Goal: Task Accomplishment & Management: Manage account settings

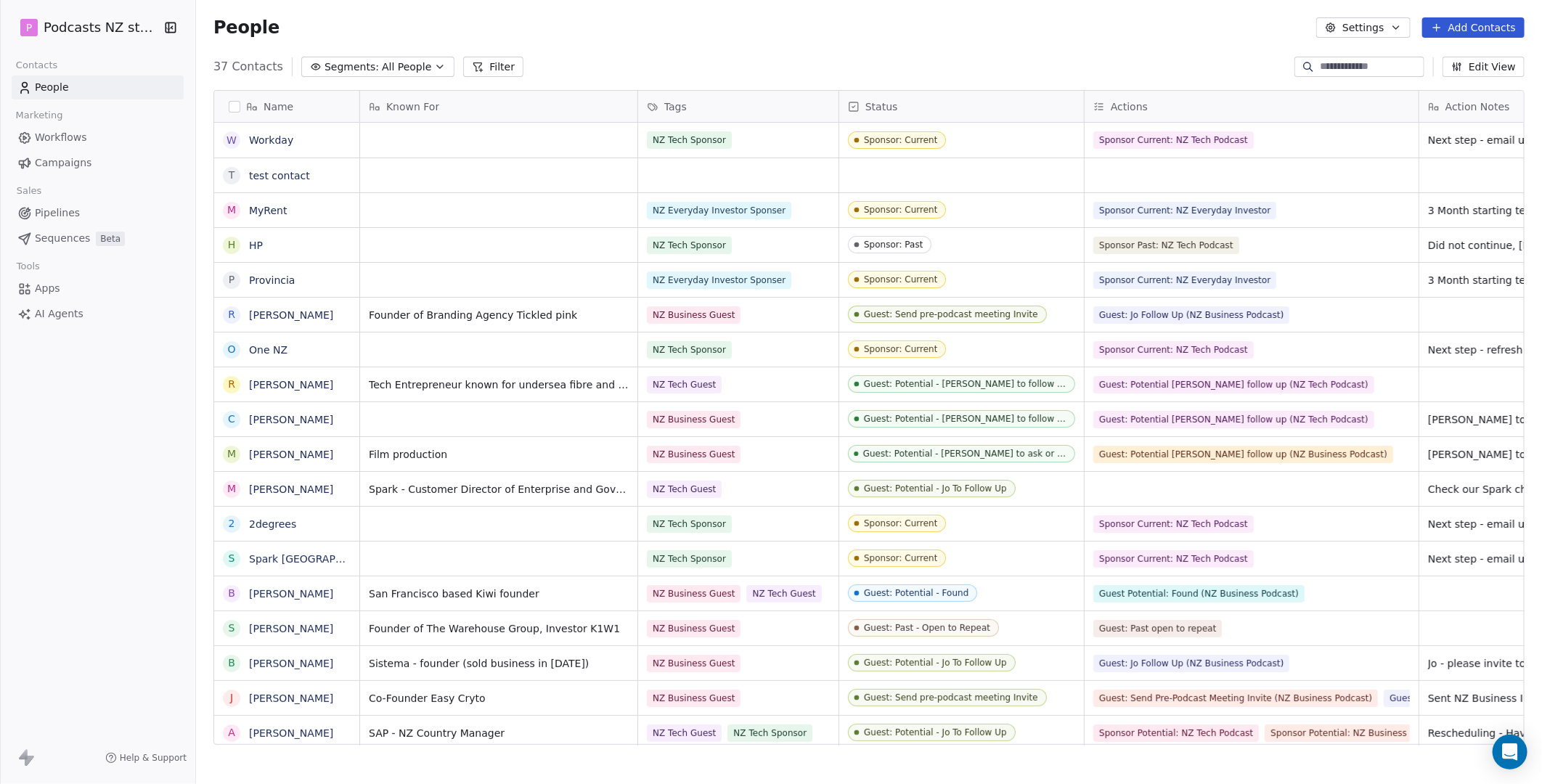
click at [997, 23] on button "Add Contacts" at bounding box center [1474, 28] width 102 height 21
click at [997, 54] on span "Create new contact" at bounding box center [1481, 58] width 99 height 15
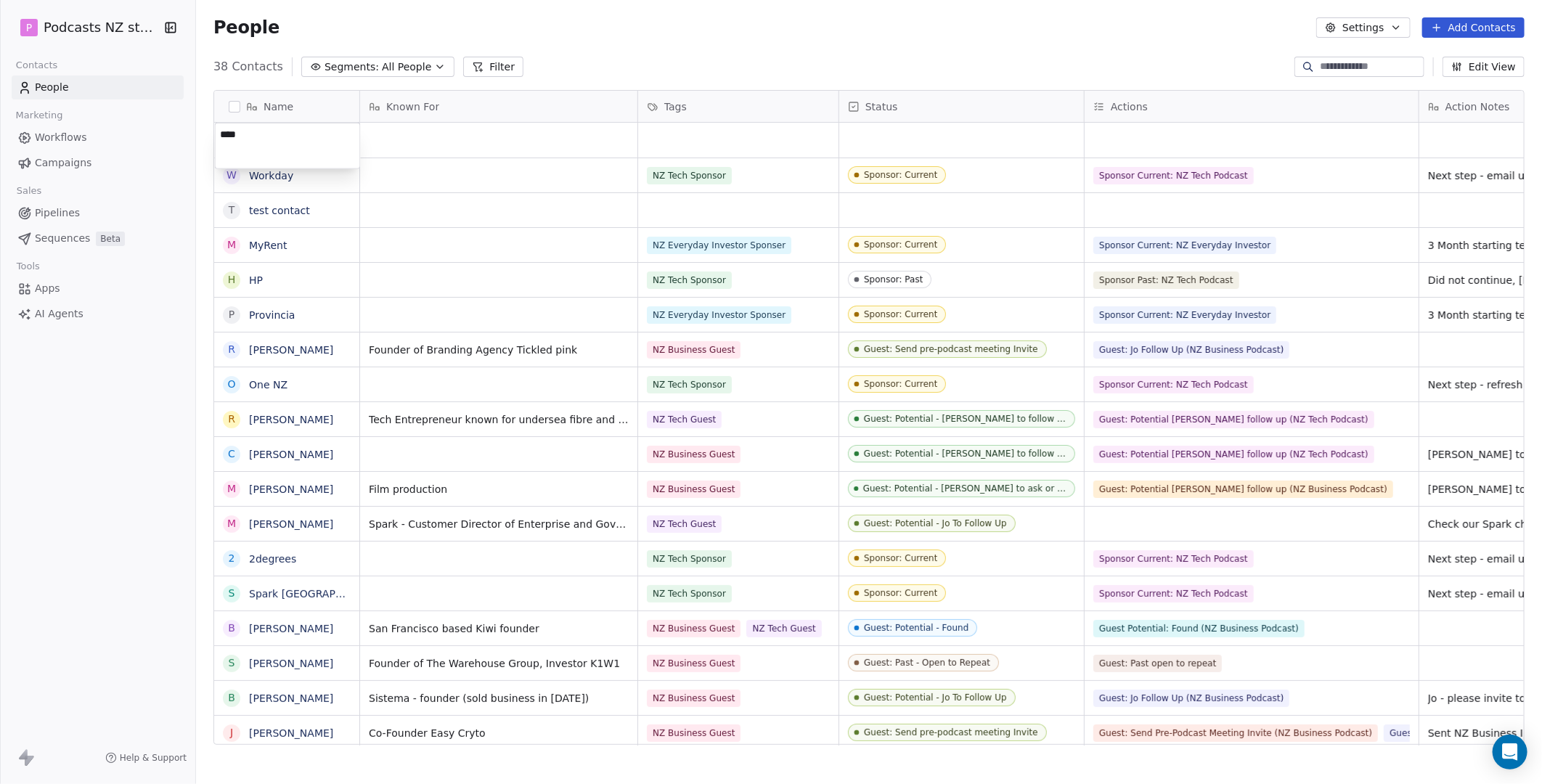
click at [267, 141] on textarea "****" at bounding box center [288, 146] width 144 height 45
type textarea "********"
click at [402, 142] on div "grid" at bounding box center [498, 140] width 277 height 35
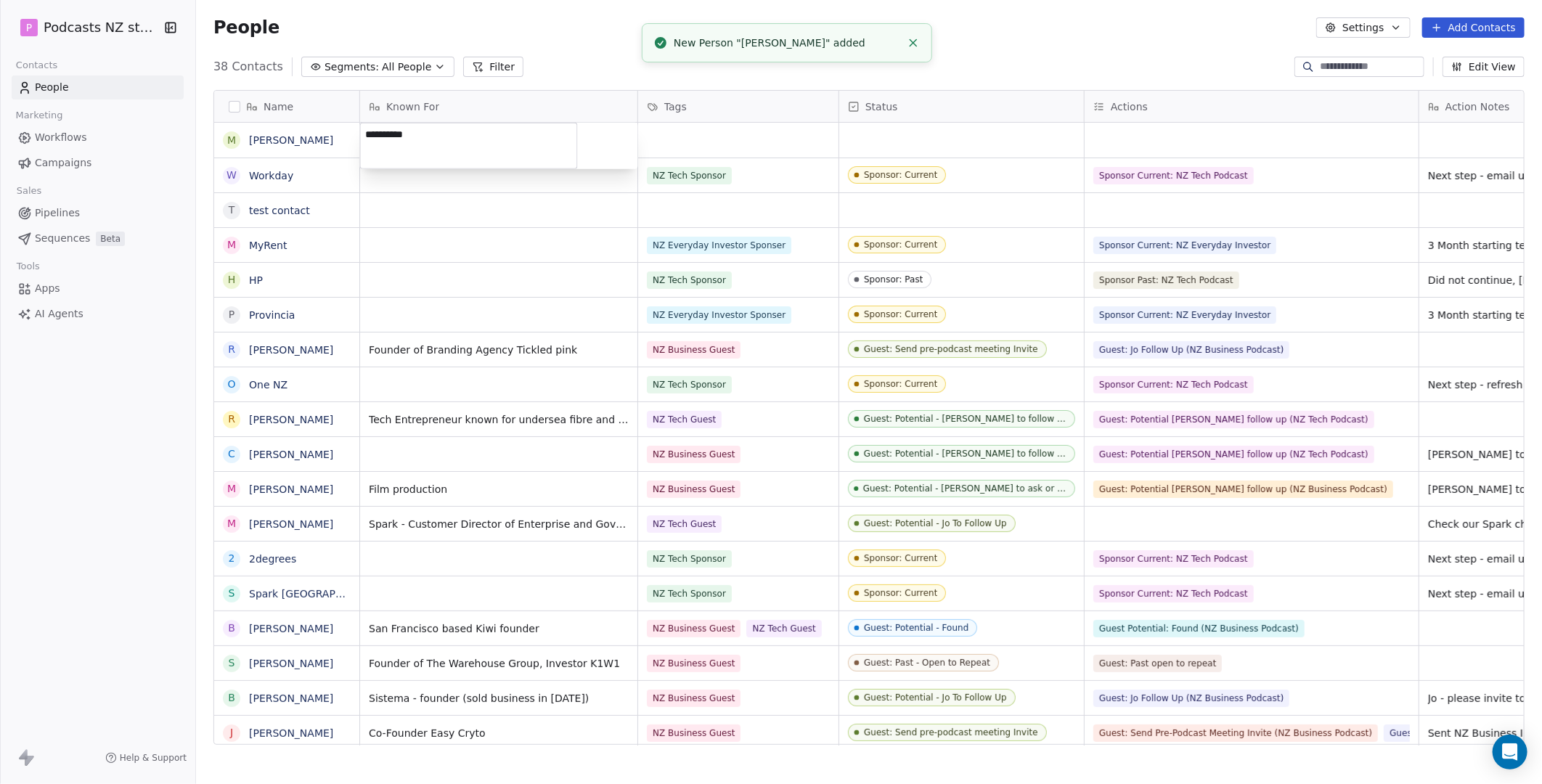
type textarea "**********"
click at [716, 139] on html "P Podcasts NZ studio Contacts People Marketing Workflows Campaigns Sales Pipeli…" at bounding box center [771, 392] width 1542 height 784
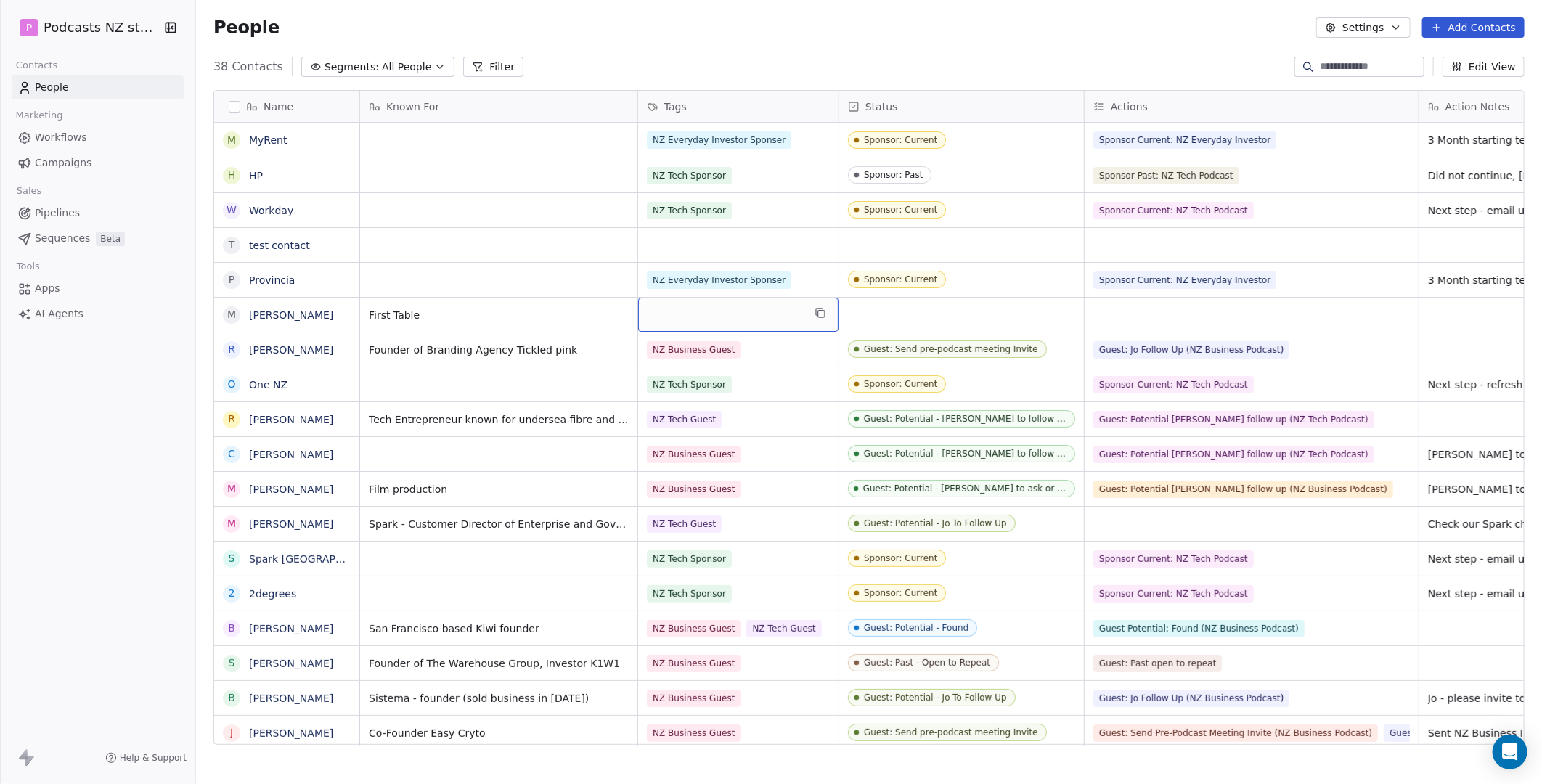
click at [692, 319] on div "grid" at bounding box center [738, 315] width 200 height 34
click at [703, 405] on div "NZ Business Guest" at bounding box center [716, 411] width 82 height 13
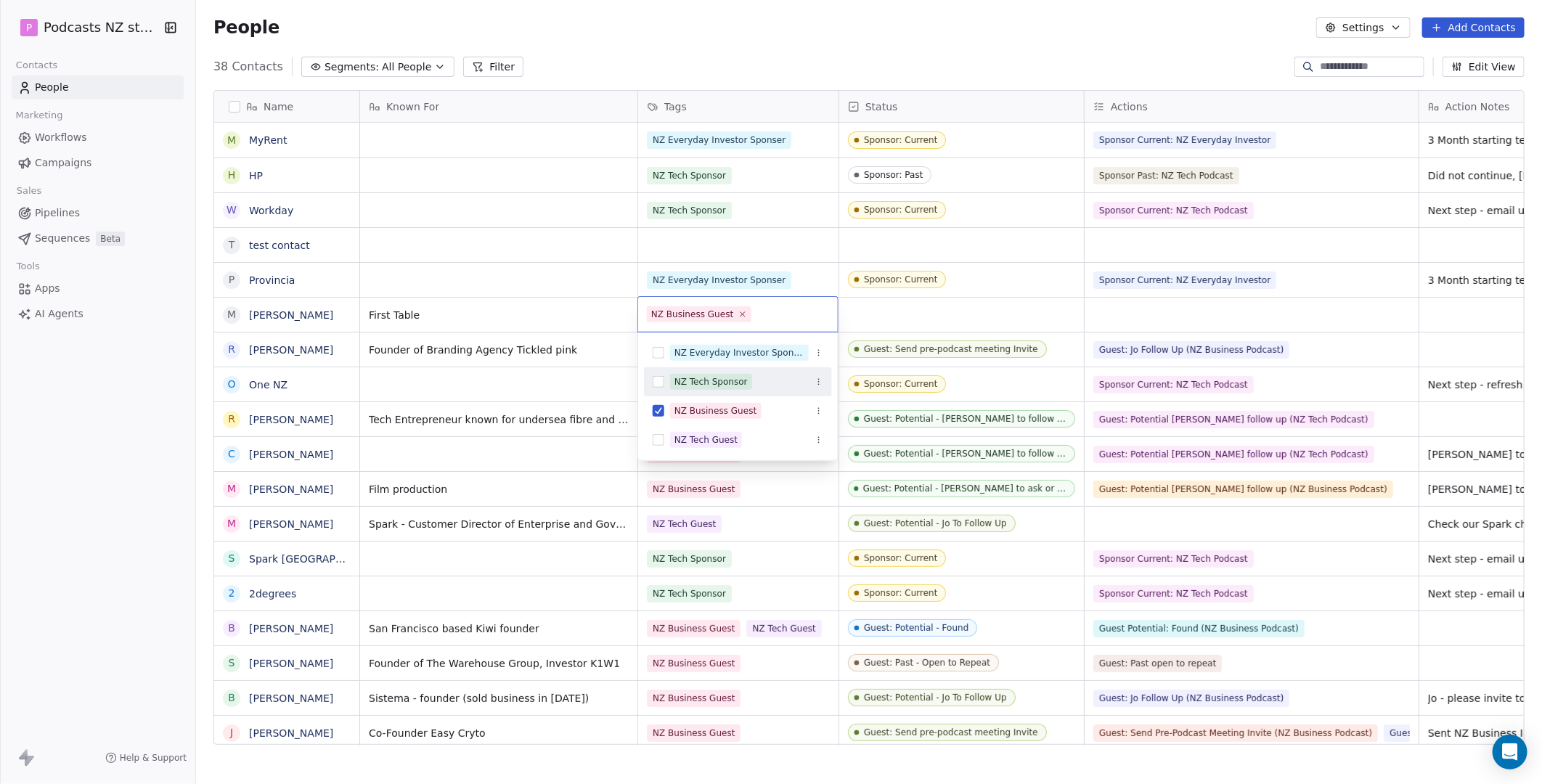
click at [948, 303] on html "P Podcasts NZ studio Contacts People Marketing Workflows Campaigns Sales Pipeli…" at bounding box center [771, 392] width 1542 height 784
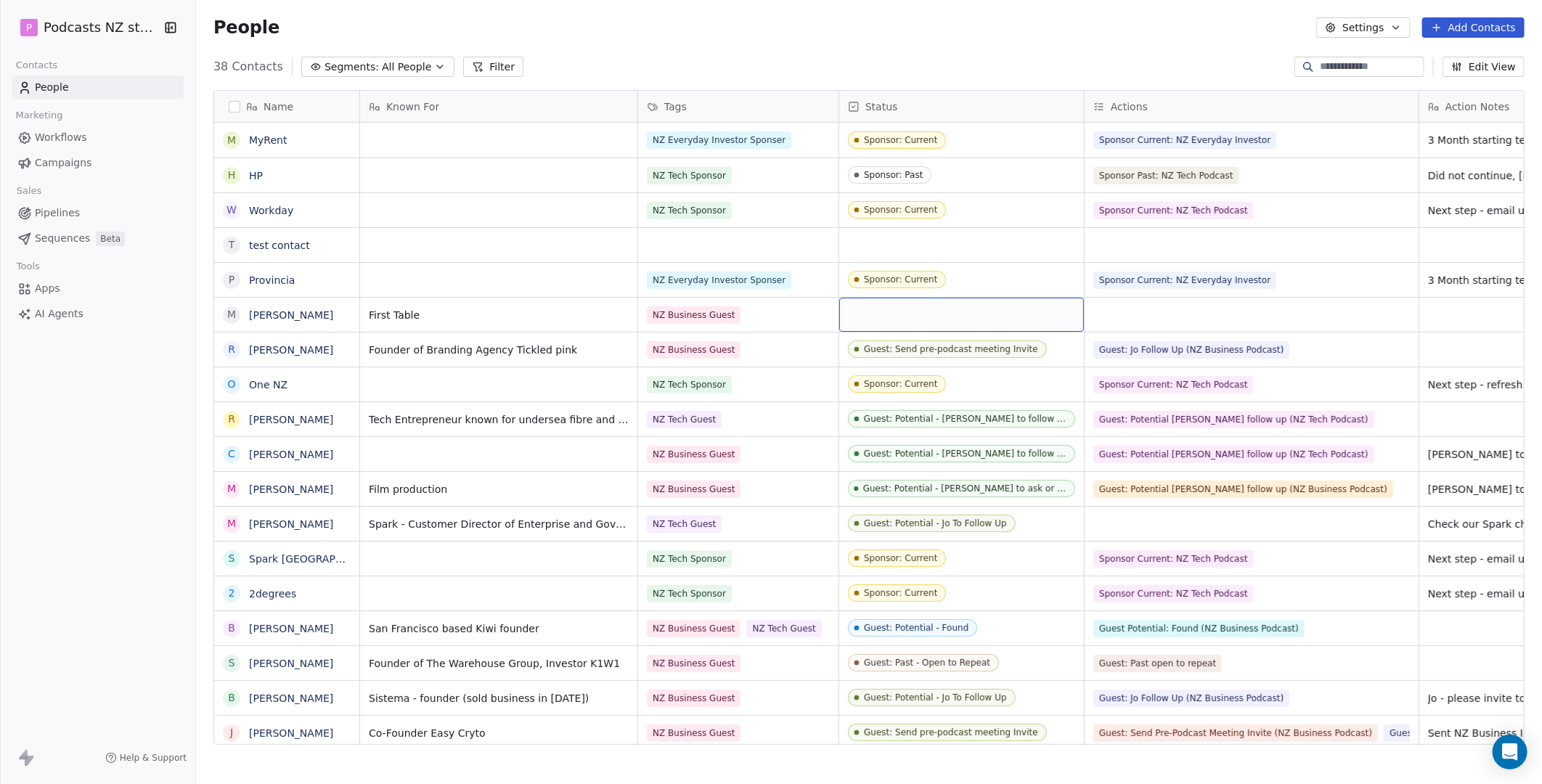
click at [938, 312] on div "grid" at bounding box center [961, 315] width 245 height 34
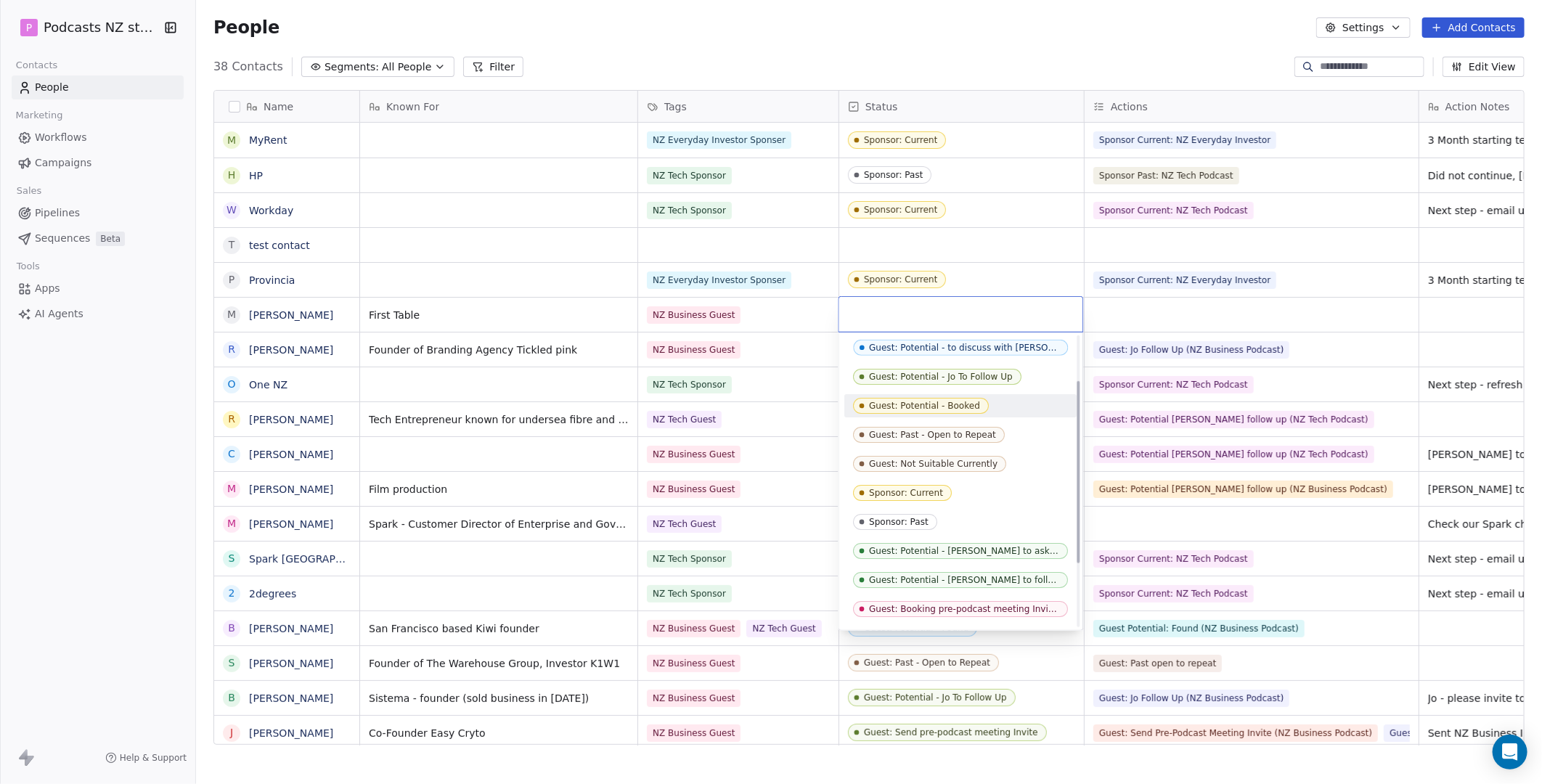
scroll to position [81, 0]
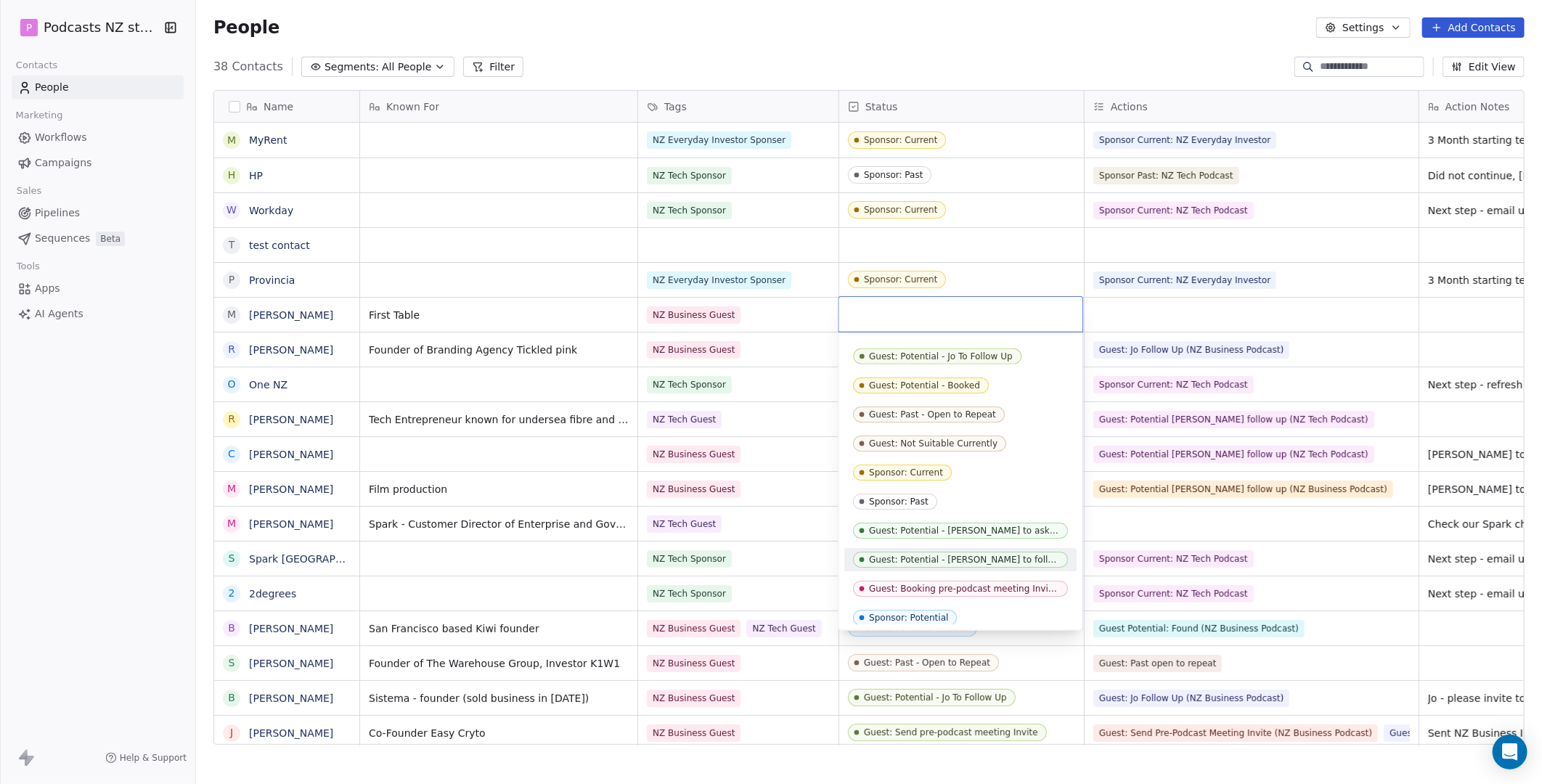
click at [956, 555] on div "Guest: Potential - [PERSON_NAME] to follow up" at bounding box center [965, 559] width 190 height 10
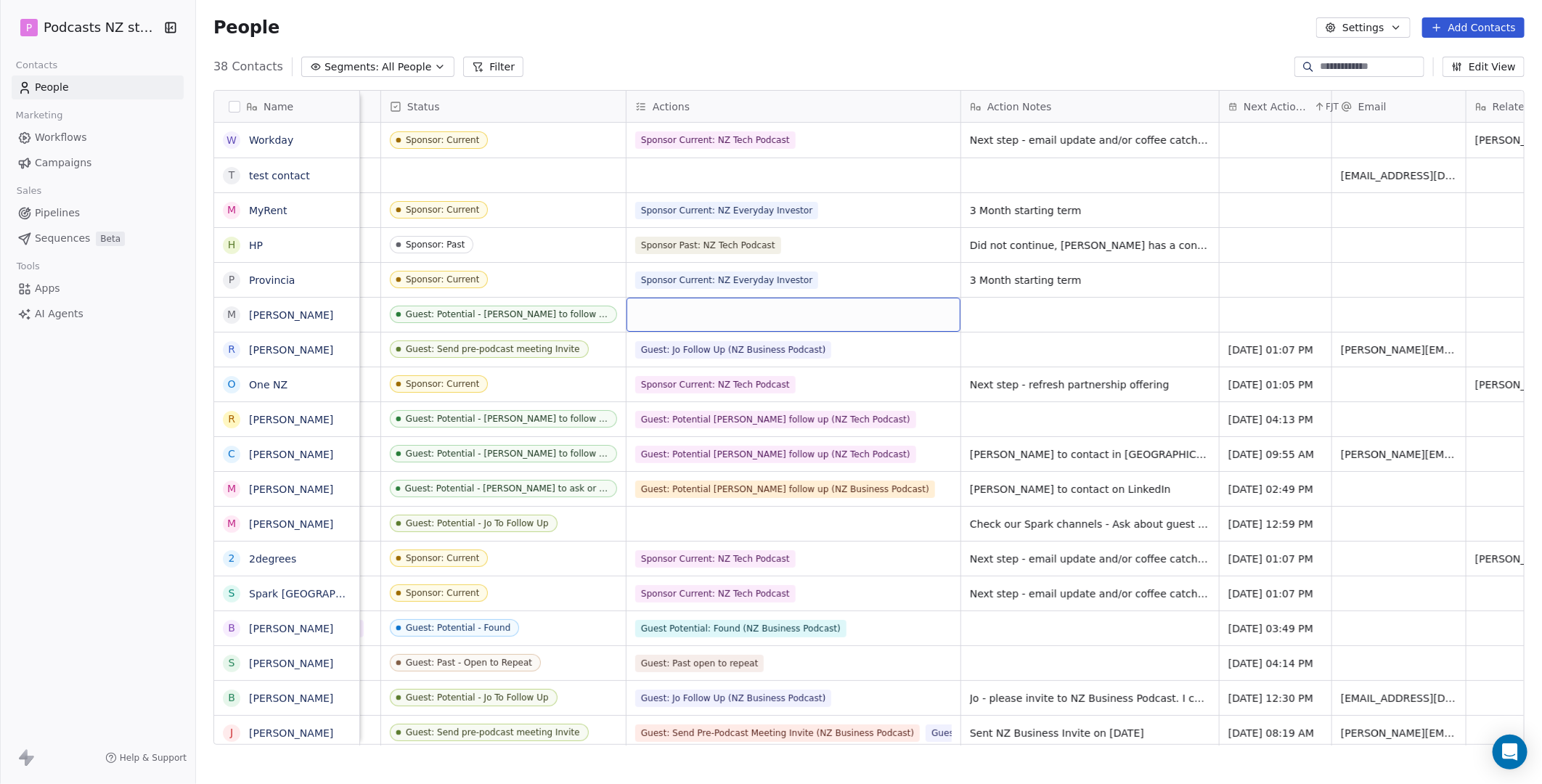
scroll to position [0, 526]
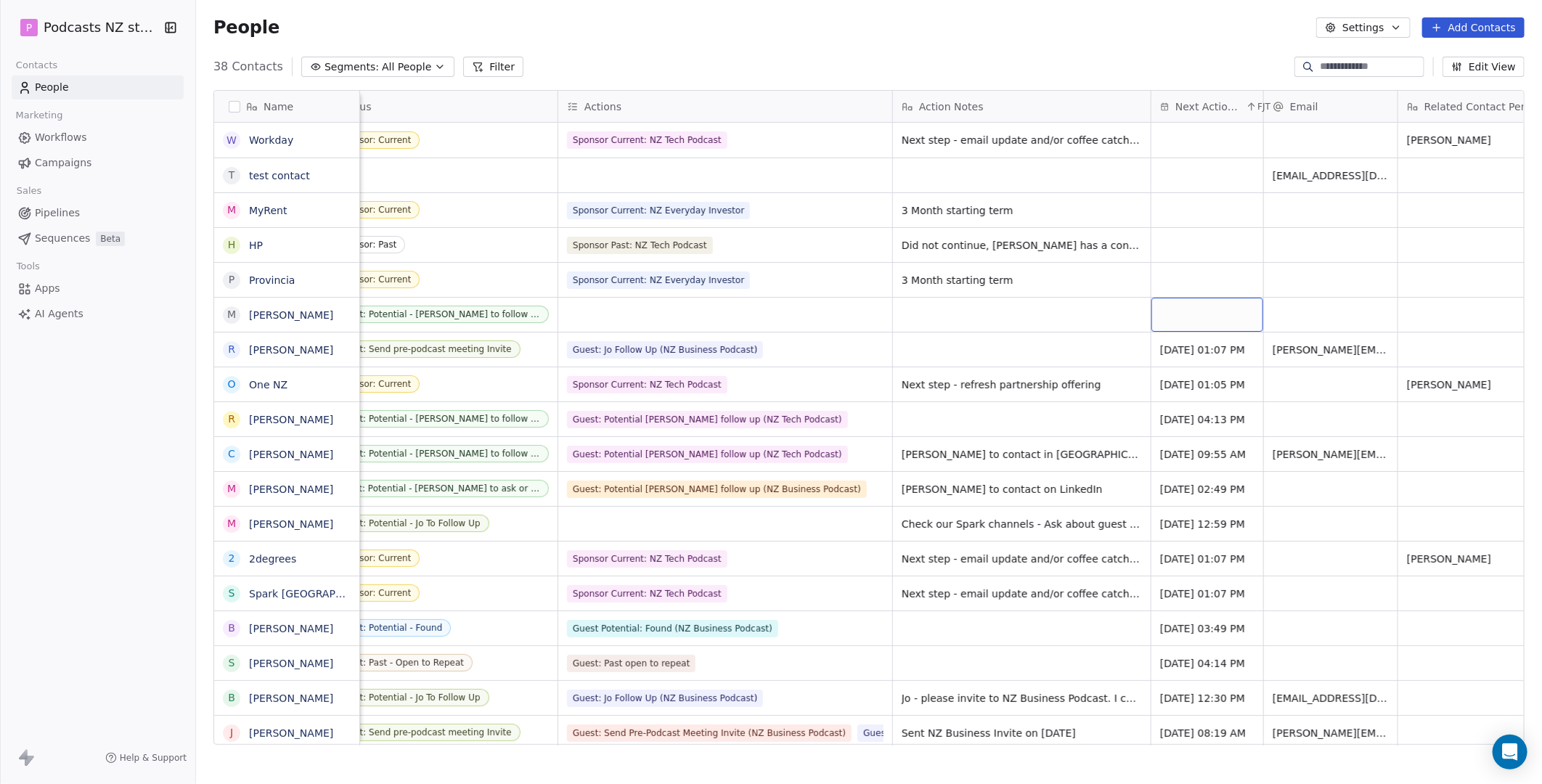
click at [997, 311] on div "grid" at bounding box center [1207, 315] width 111 height 34
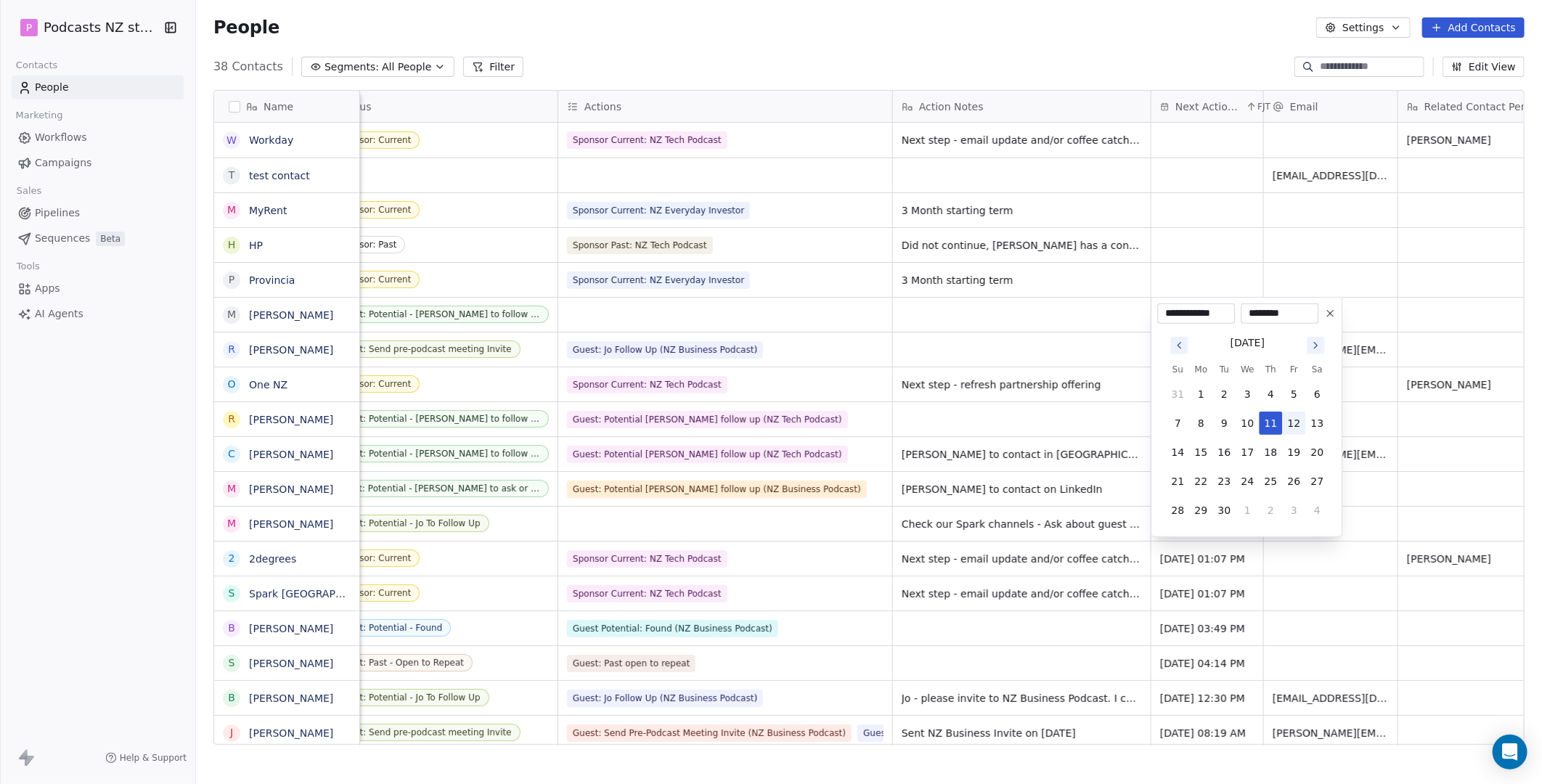
click at [997, 414] on button "12" at bounding box center [1295, 423] width 23 height 23
type input "**********"
click at [997, 417] on button "12" at bounding box center [1295, 423] width 23 height 23
click at [997, 301] on div "**********" at bounding box center [1247, 417] width 192 height 241
click at [997, 270] on html "P Podcasts NZ studio Contacts People Marketing Workflows Campaigns Sales Pipeli…" at bounding box center [771, 392] width 1542 height 784
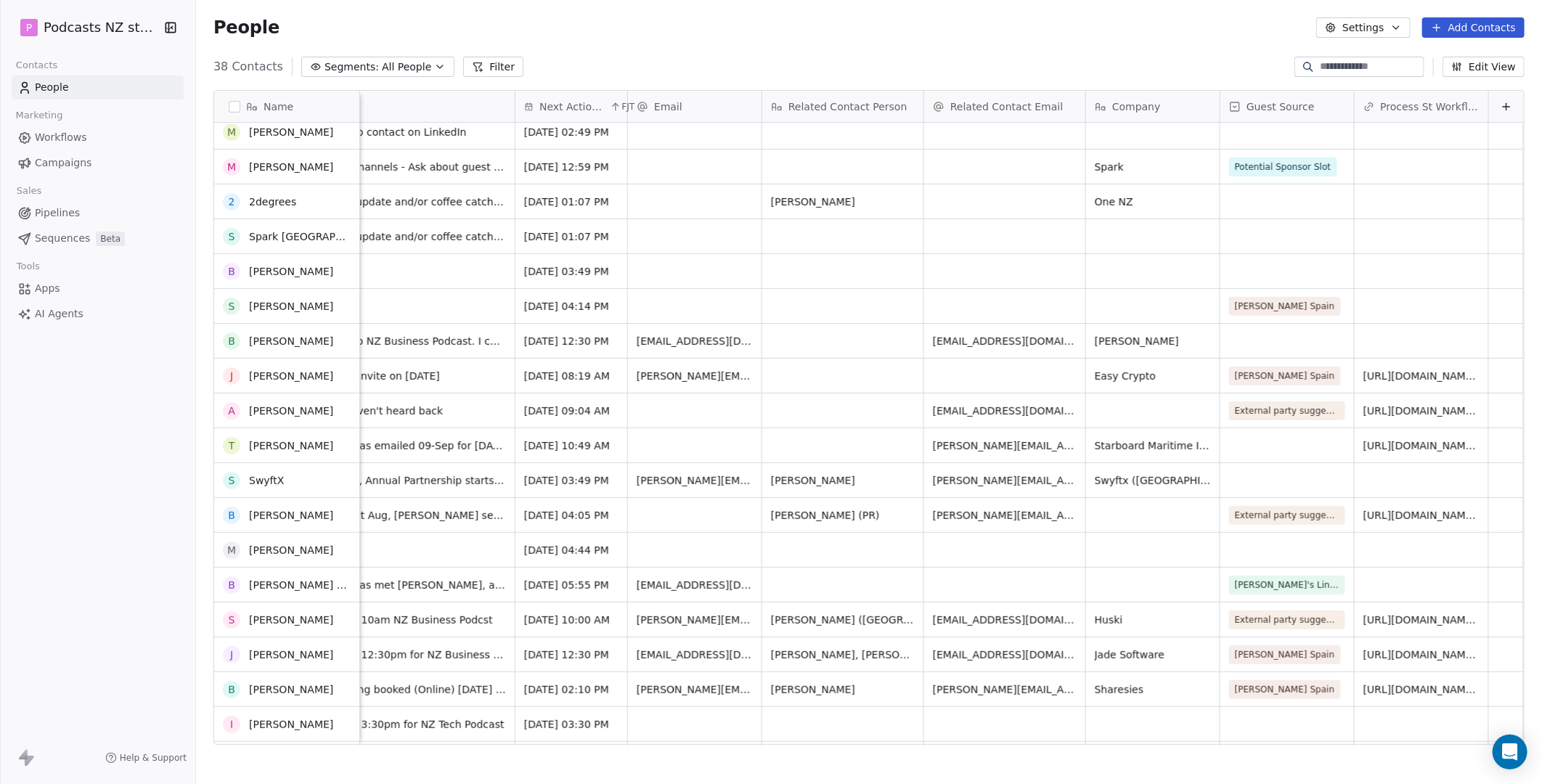
scroll to position [403, 0]
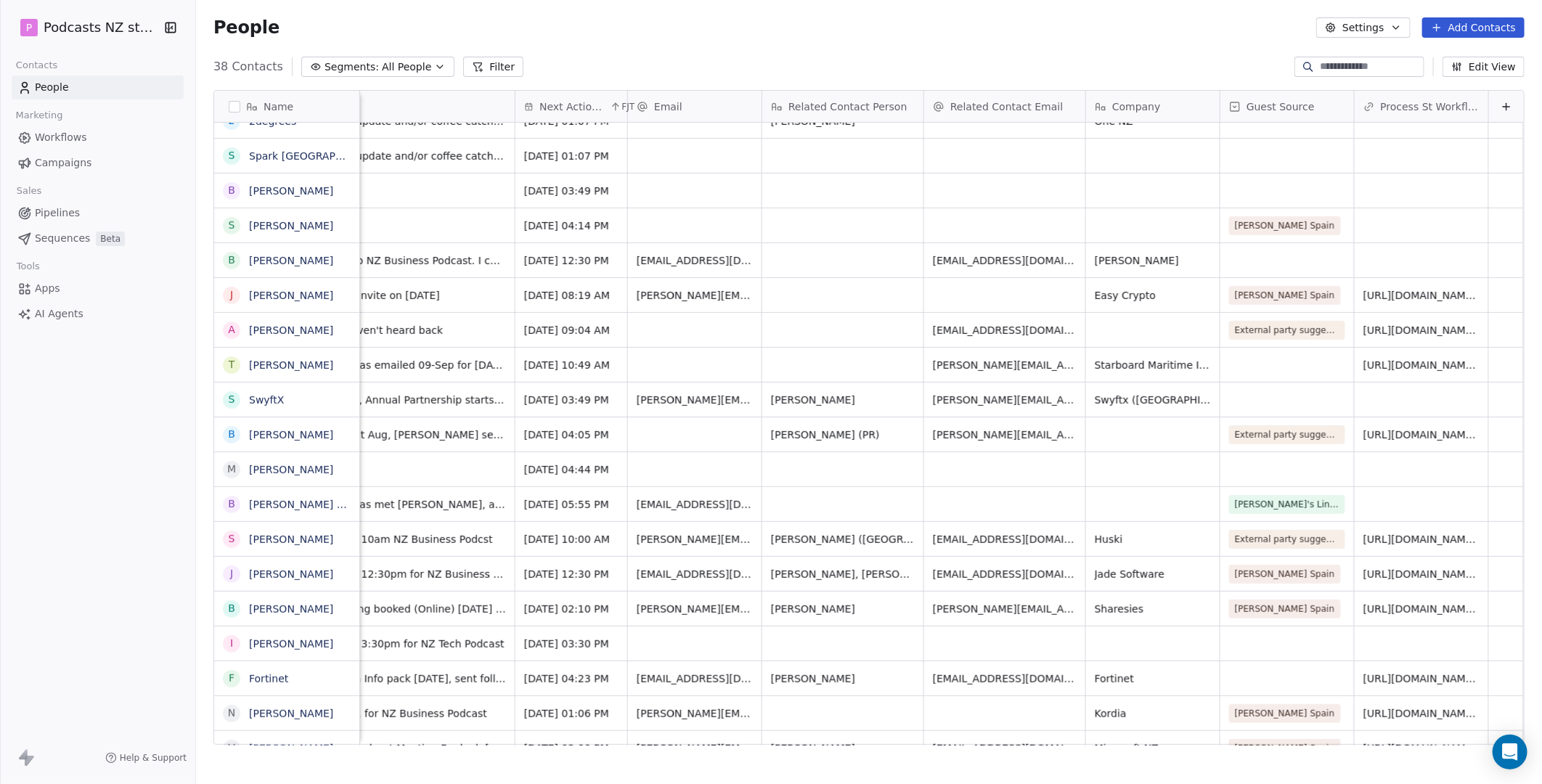
click at [997, 470] on div "grid" at bounding box center [1421, 469] width 134 height 34
click at [997, 468] on div "grid" at bounding box center [1421, 469] width 134 height 34
click at [997, 469] on div "grid" at bounding box center [1421, 469] width 134 height 34
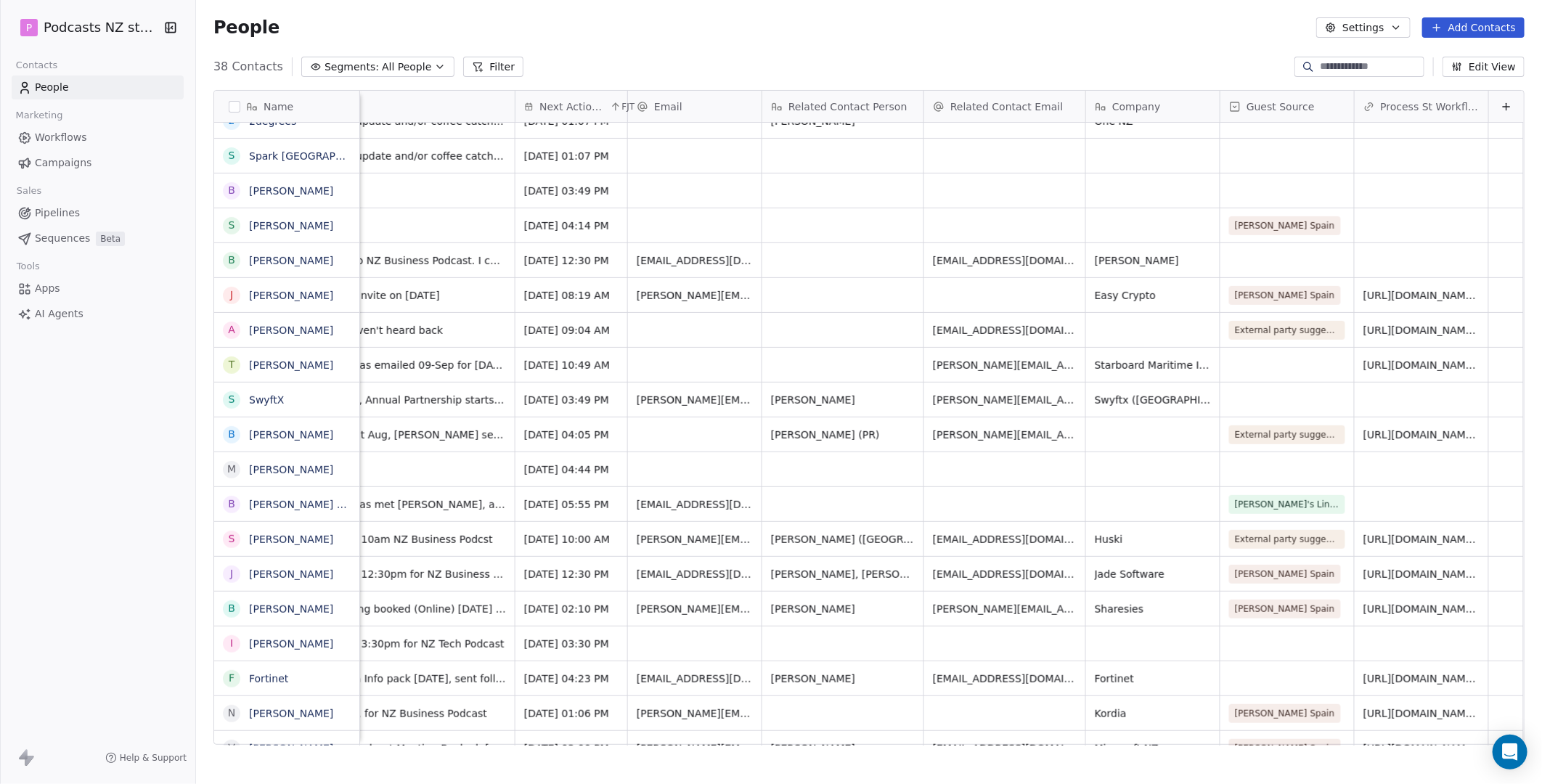
click at [997, 469] on div "grid" at bounding box center [1421, 469] width 134 height 34
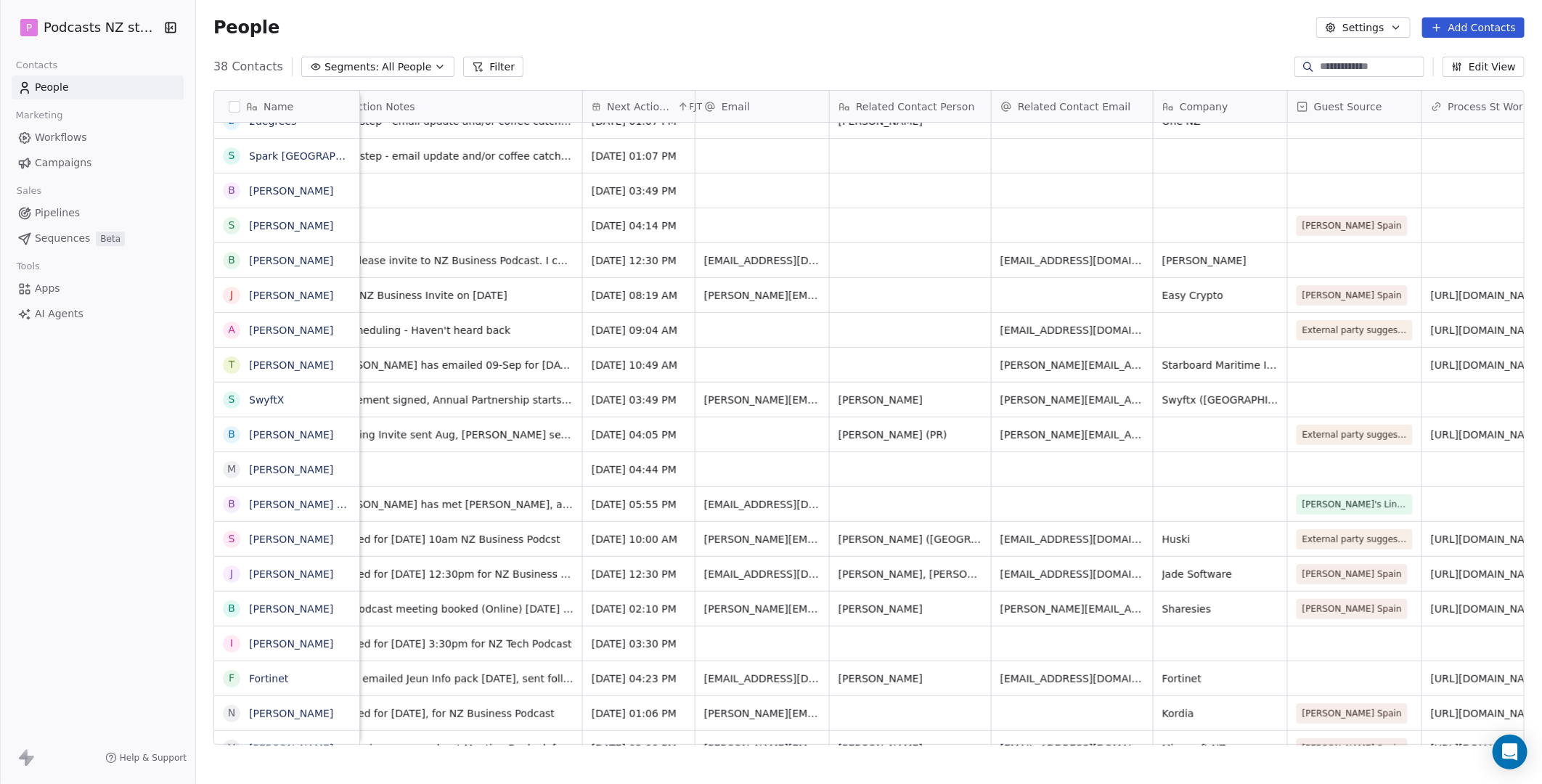
scroll to position [0, 1174]
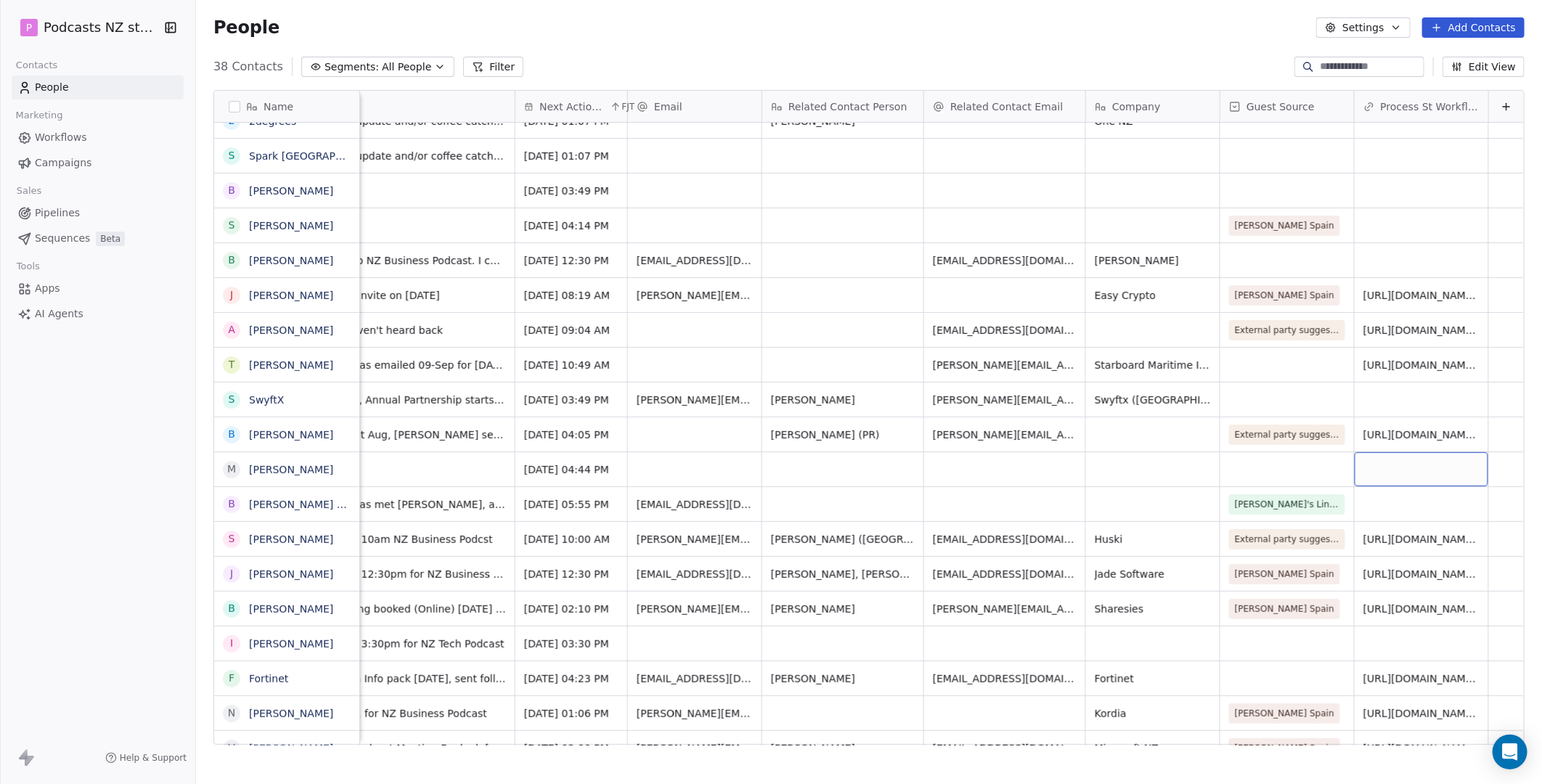
click at [997, 473] on div "grid" at bounding box center [1421, 469] width 134 height 34
type input "**********"
click at [997, 466] on div "grid" at bounding box center [1287, 469] width 134 height 34
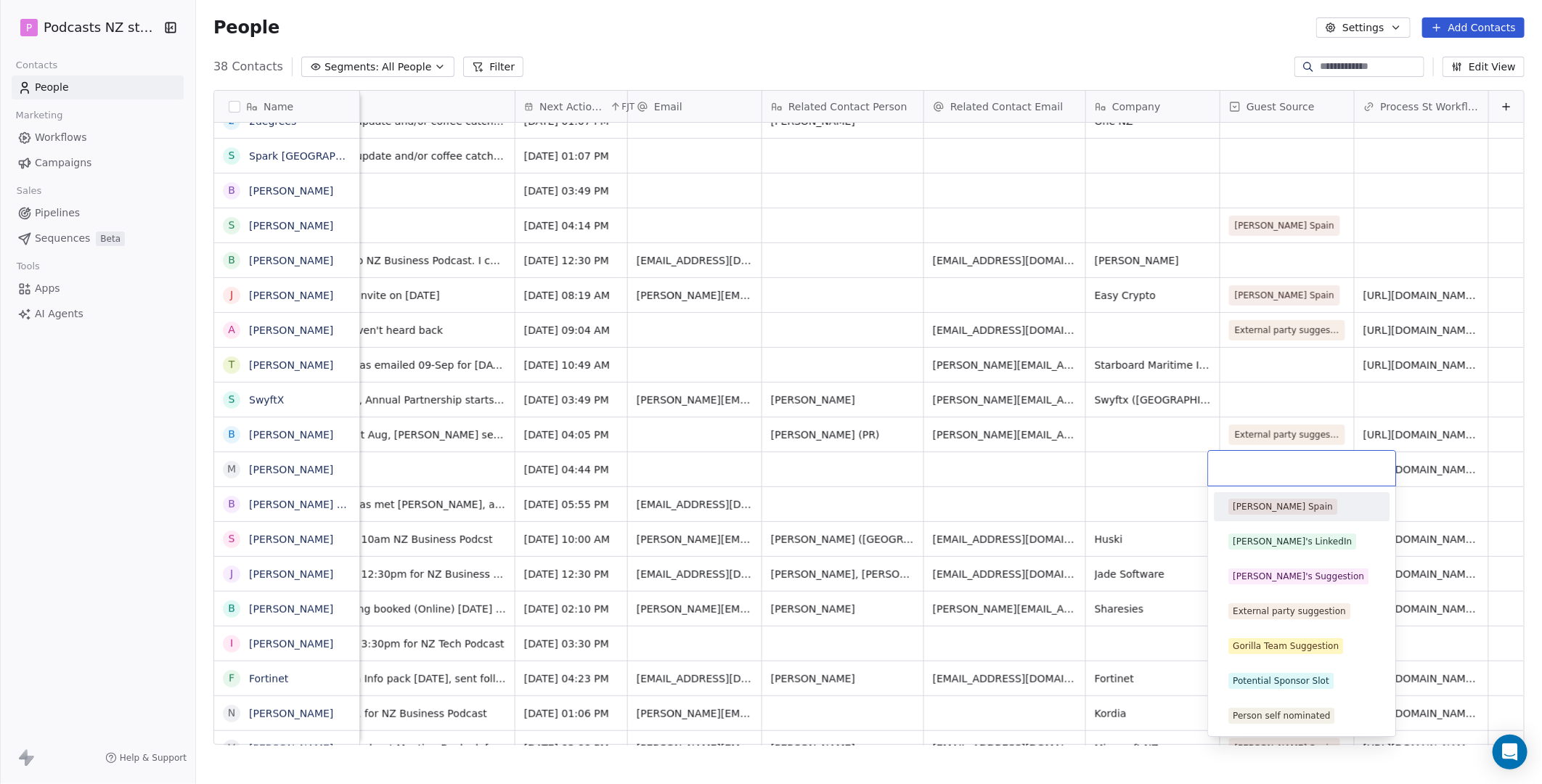
click at [997, 493] on div "[PERSON_NAME] Spain" at bounding box center [1302, 507] width 176 height 29
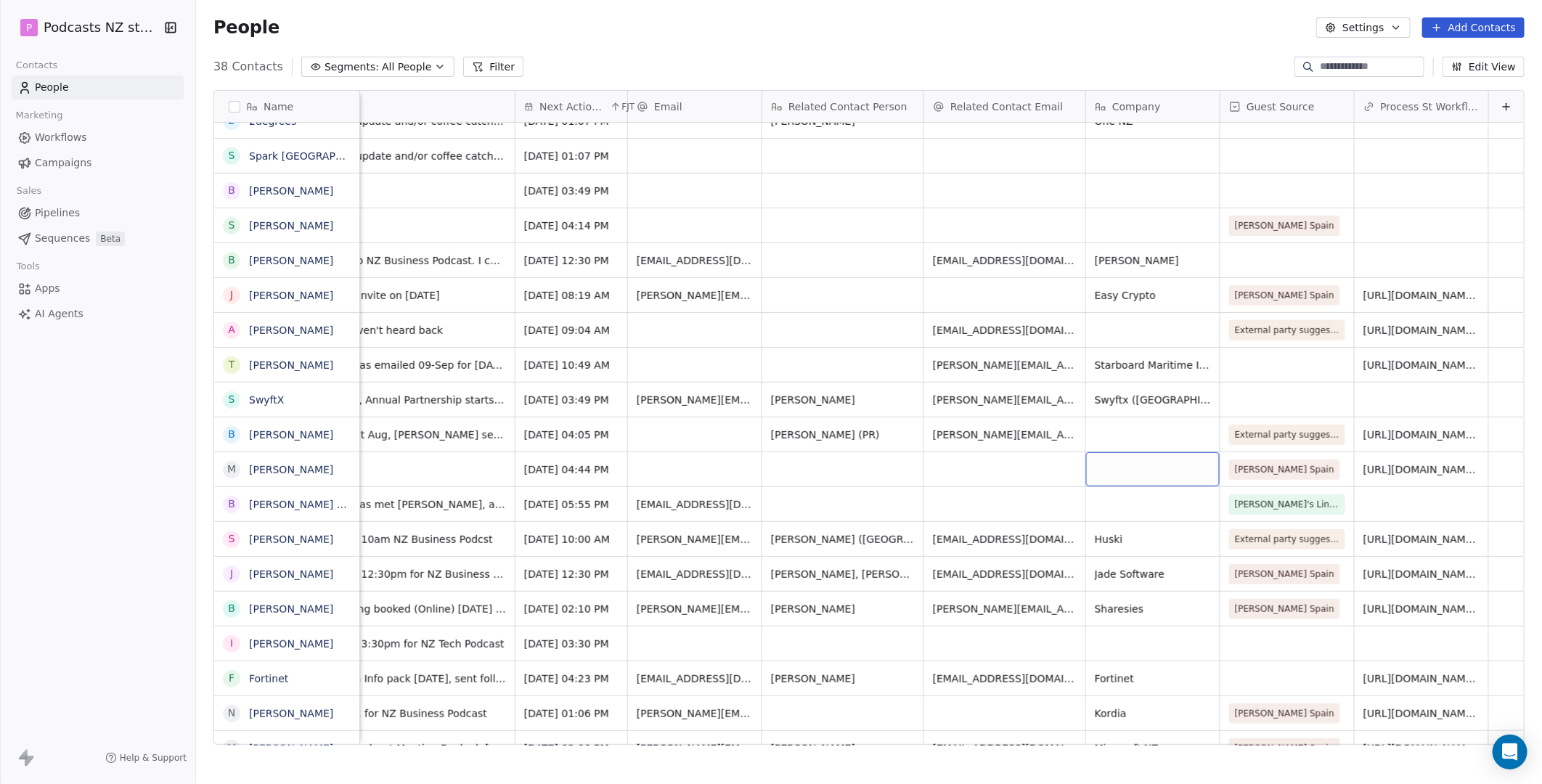
click at [997, 470] on div "grid" at bounding box center [1153, 469] width 134 height 34
type textarea "**********"
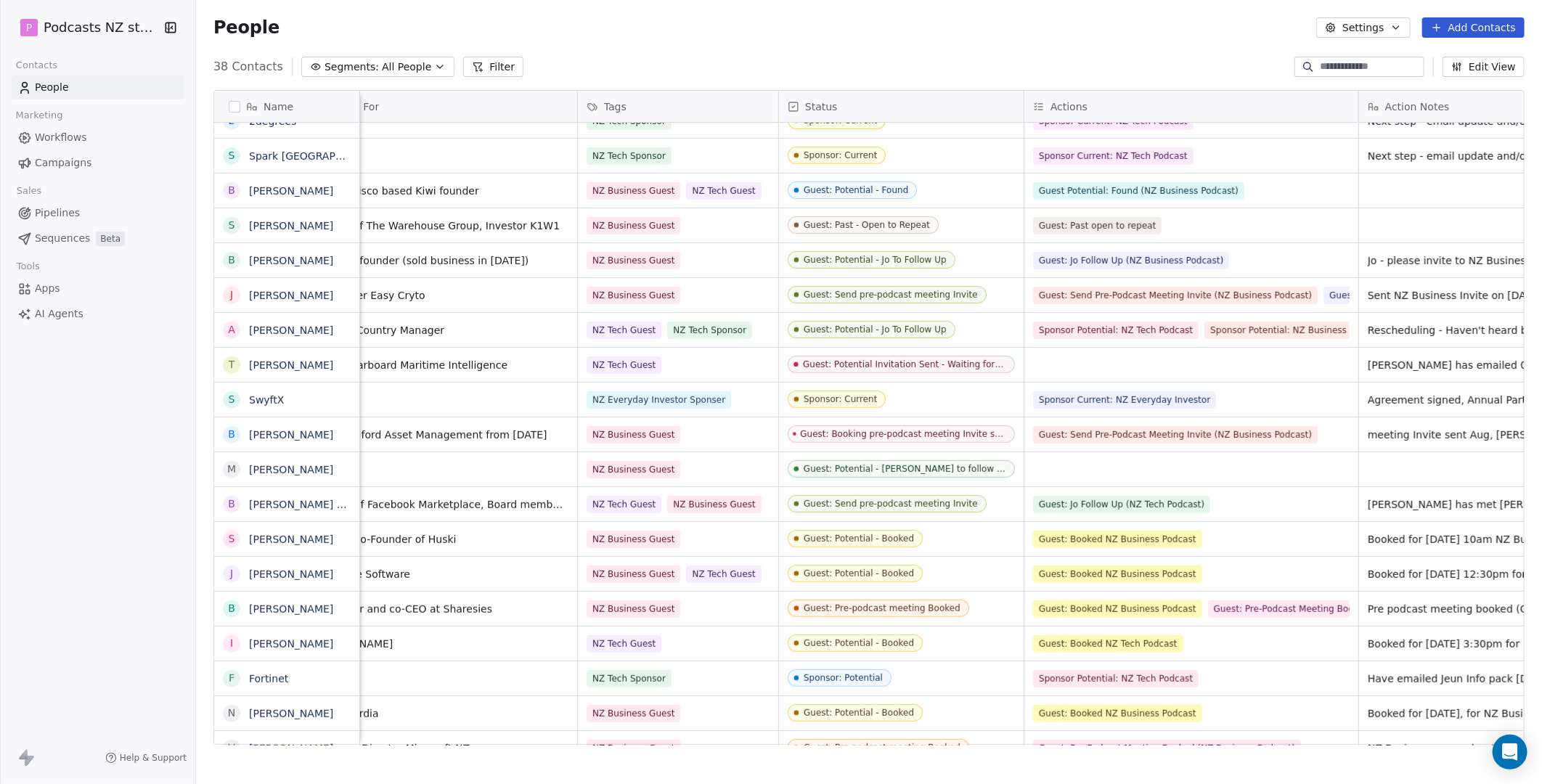
scroll to position [0, 0]
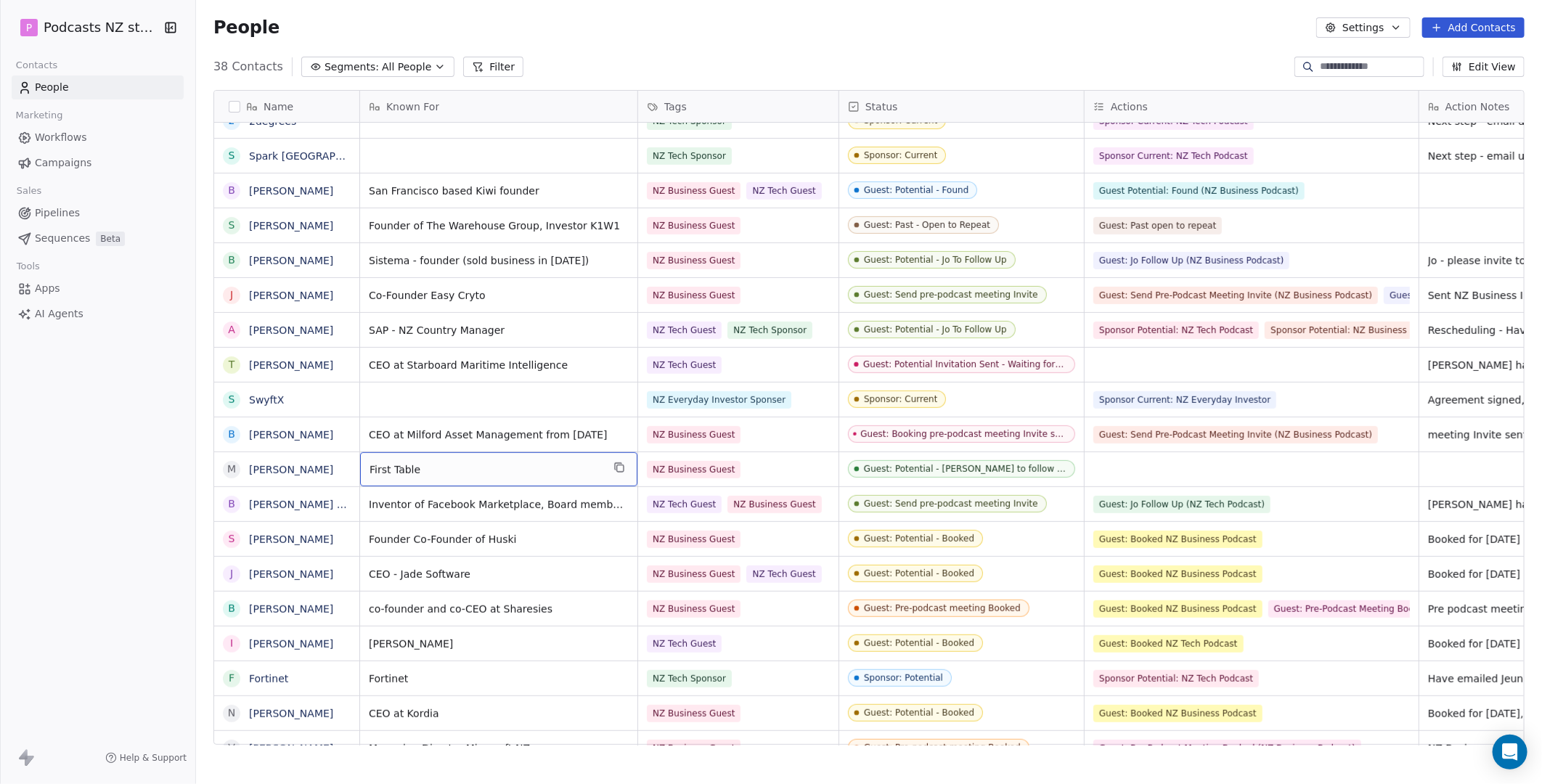
click at [374, 465] on span "First Table" at bounding box center [486, 470] width 232 height 15
click at [370, 465] on span "First Table" at bounding box center [486, 470] width 232 height 15
click at [385, 469] on span "First Table" at bounding box center [486, 470] width 232 height 15
click at [369, 464] on textarea "**********" at bounding box center [468, 474] width 216 height 45
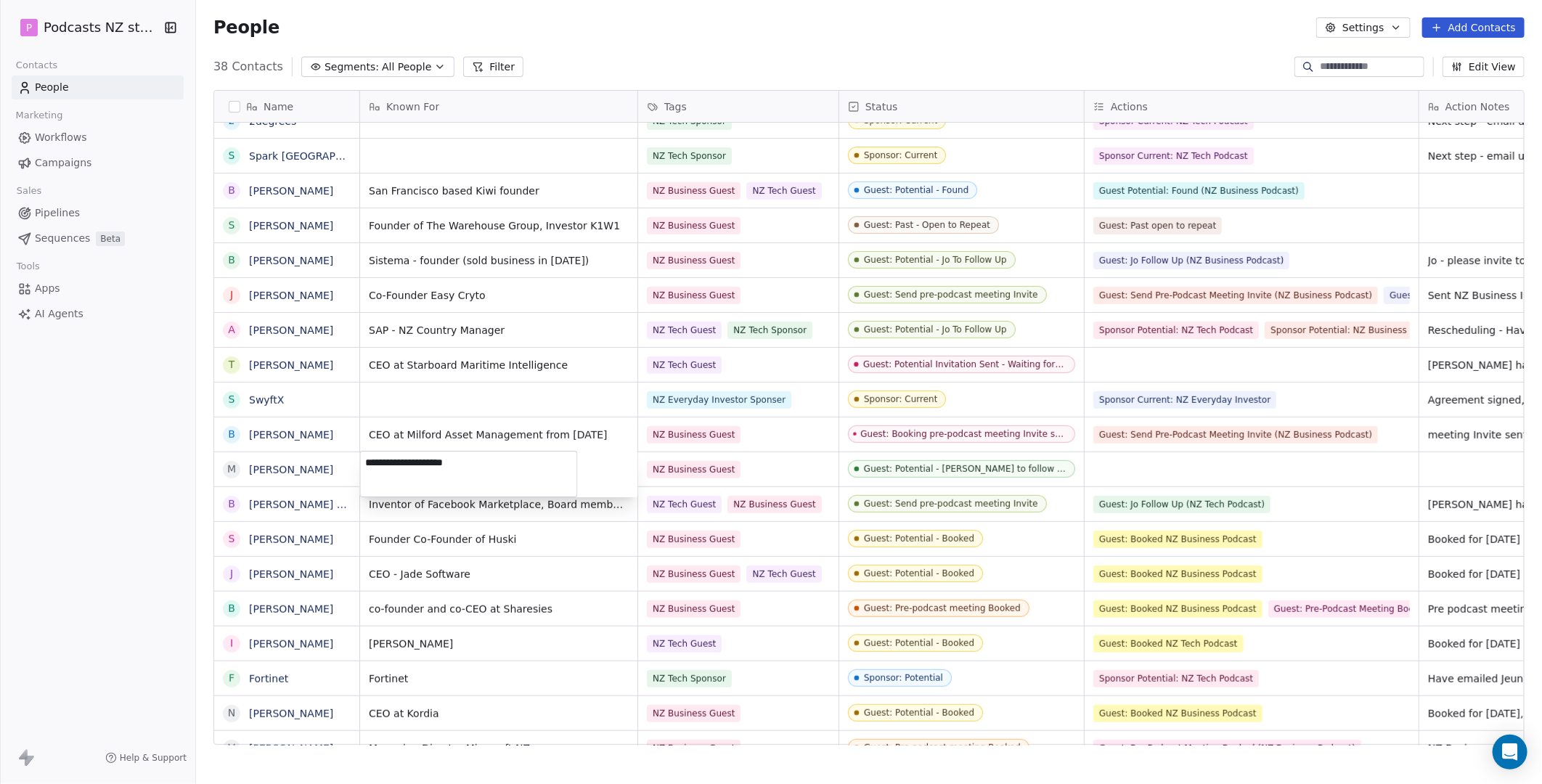
type textarea "**********"
click at [997, 745] on div "Open Intercom Messenger" at bounding box center [1510, 752] width 38 height 38
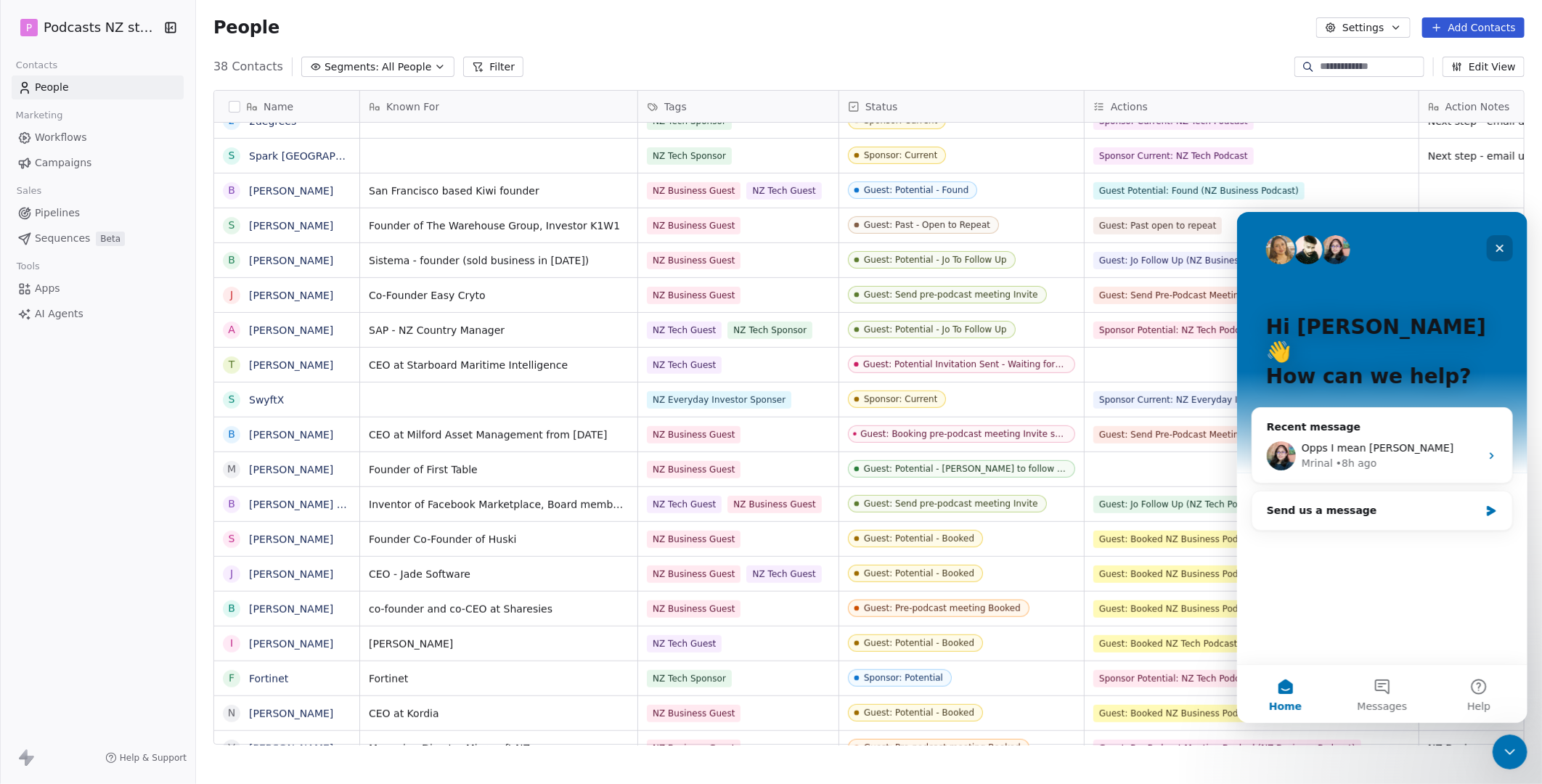
click at [997, 244] on icon "Close" at bounding box center [1500, 247] width 11 height 11
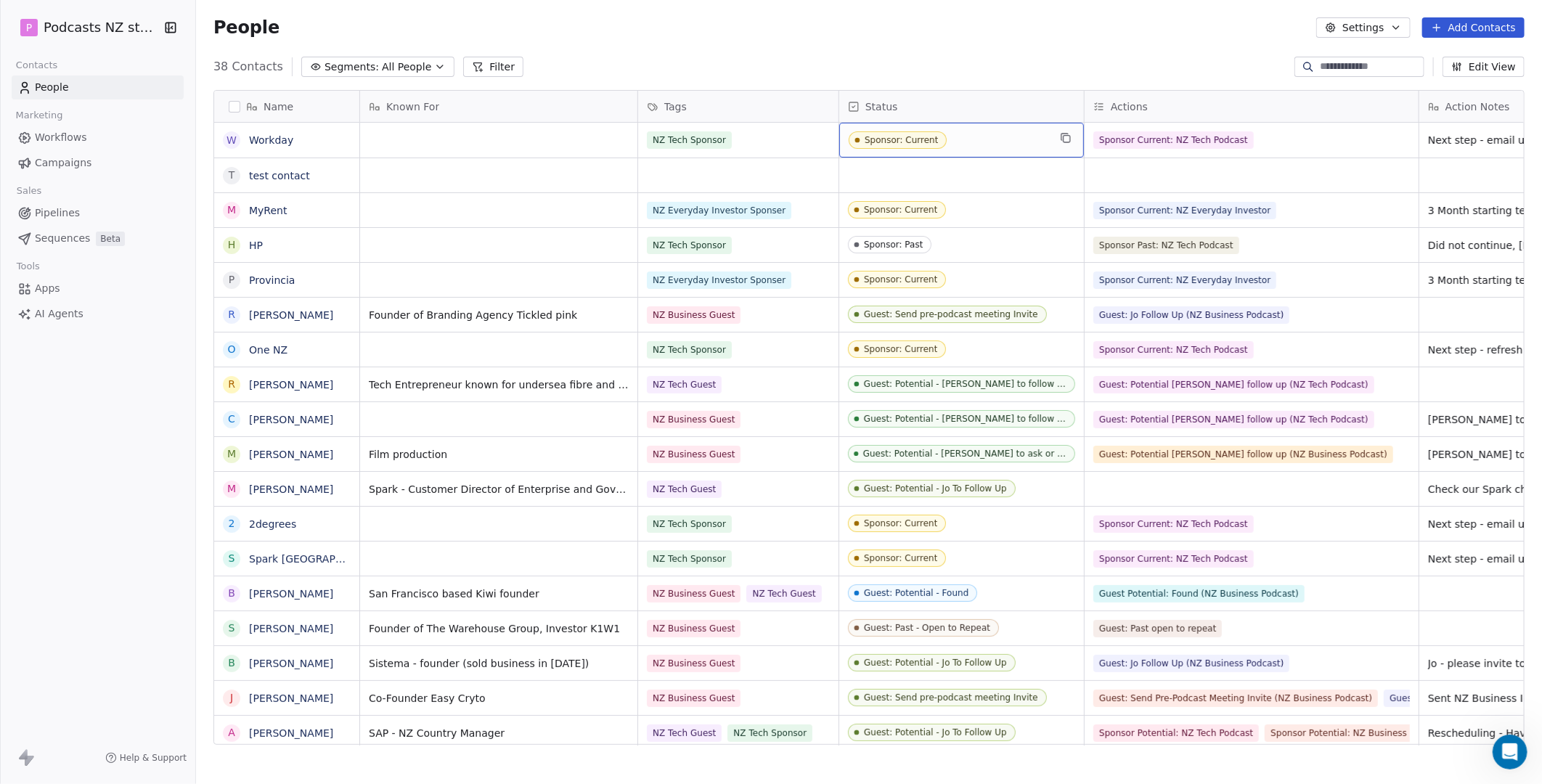
click at [957, 136] on span "Sponsor: Current" at bounding box center [948, 140] width 200 height 18
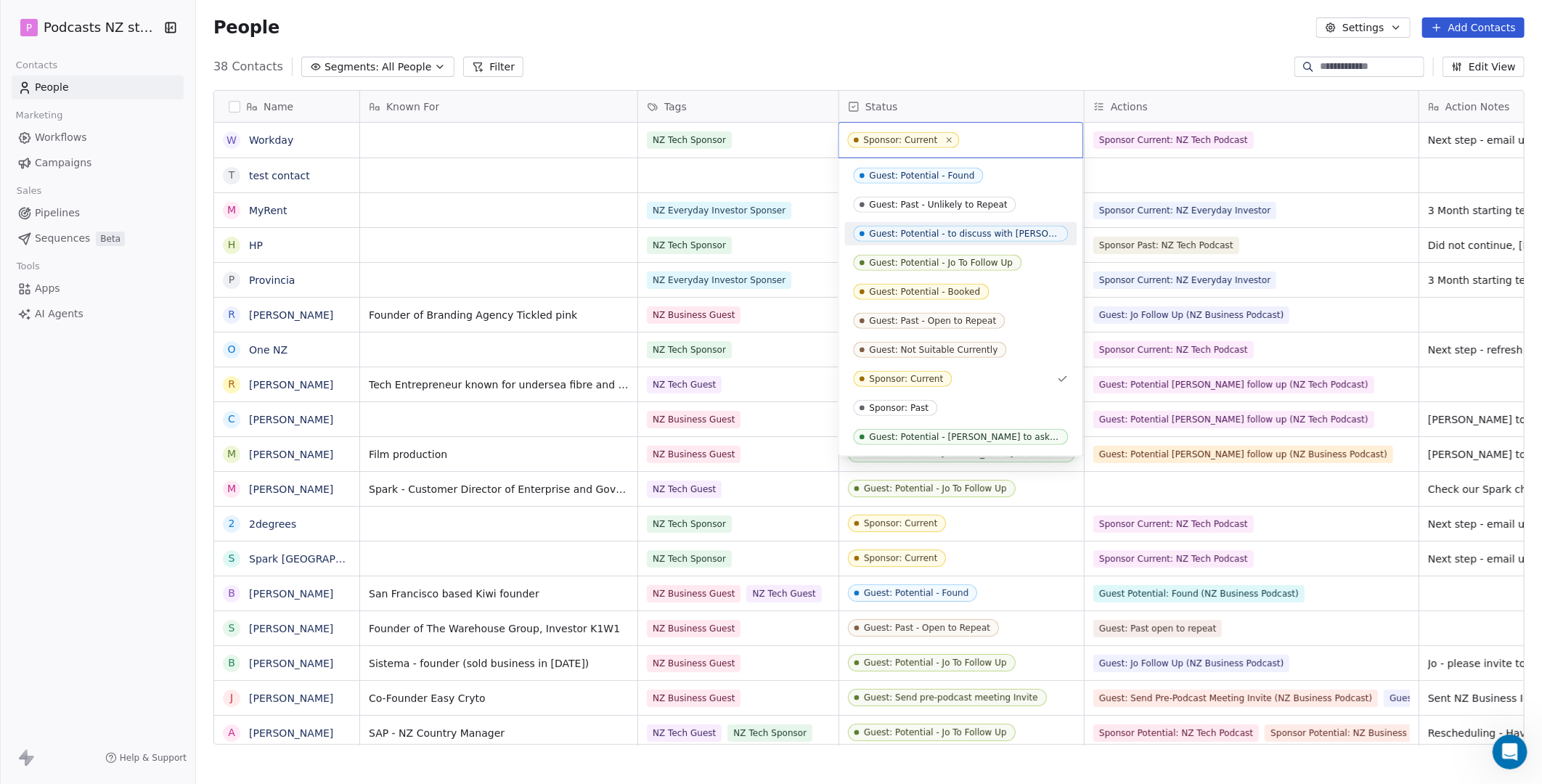
click at [724, 172] on html "P Podcasts NZ studio Contacts People Marketing Workflows Campaigns Sales Pipeli…" at bounding box center [771, 392] width 1542 height 784
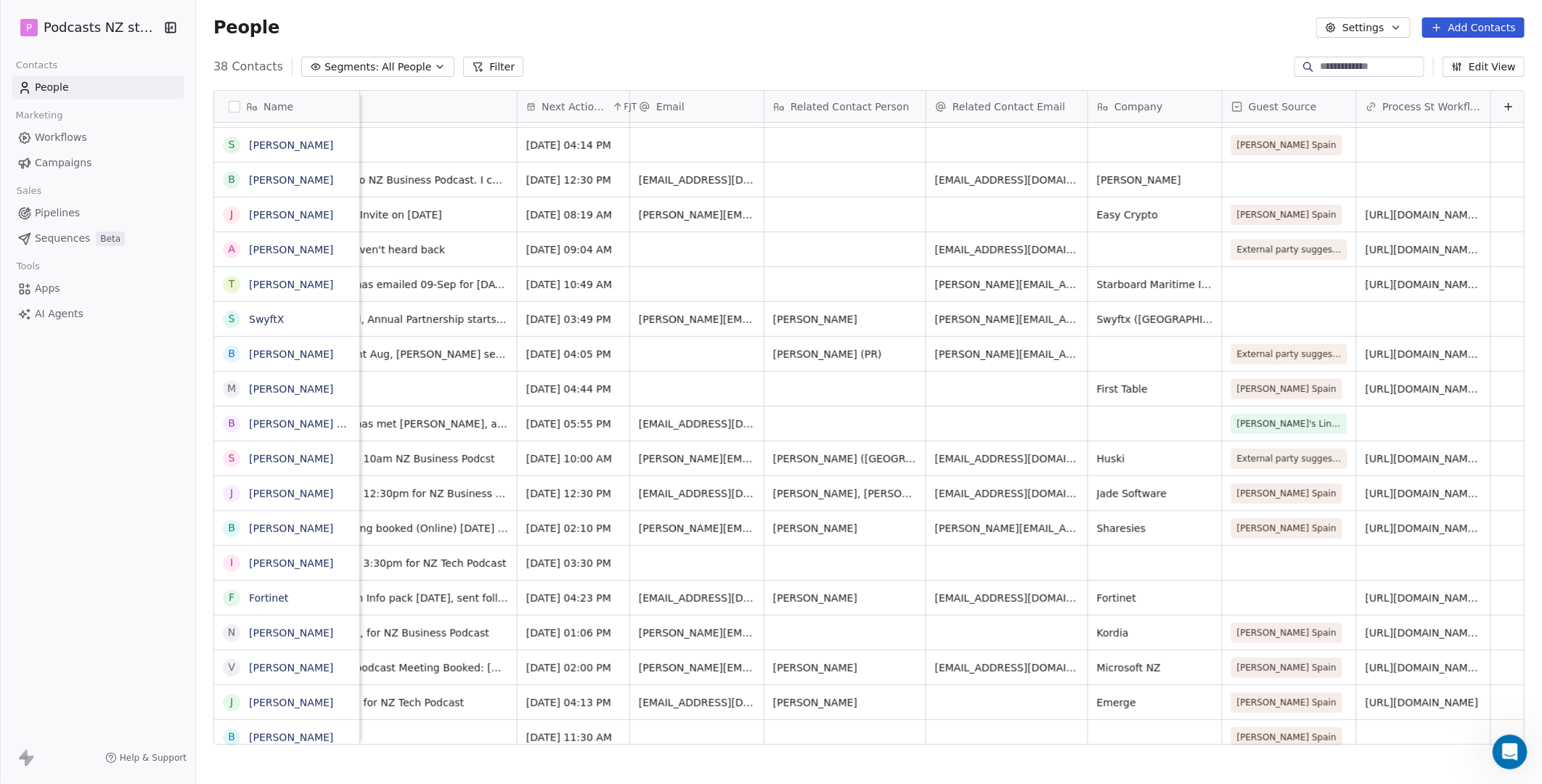
scroll to position [0, 1174]
click at [554, 391] on span "[DATE] 04:44 PM" at bounding box center [567, 390] width 85 height 15
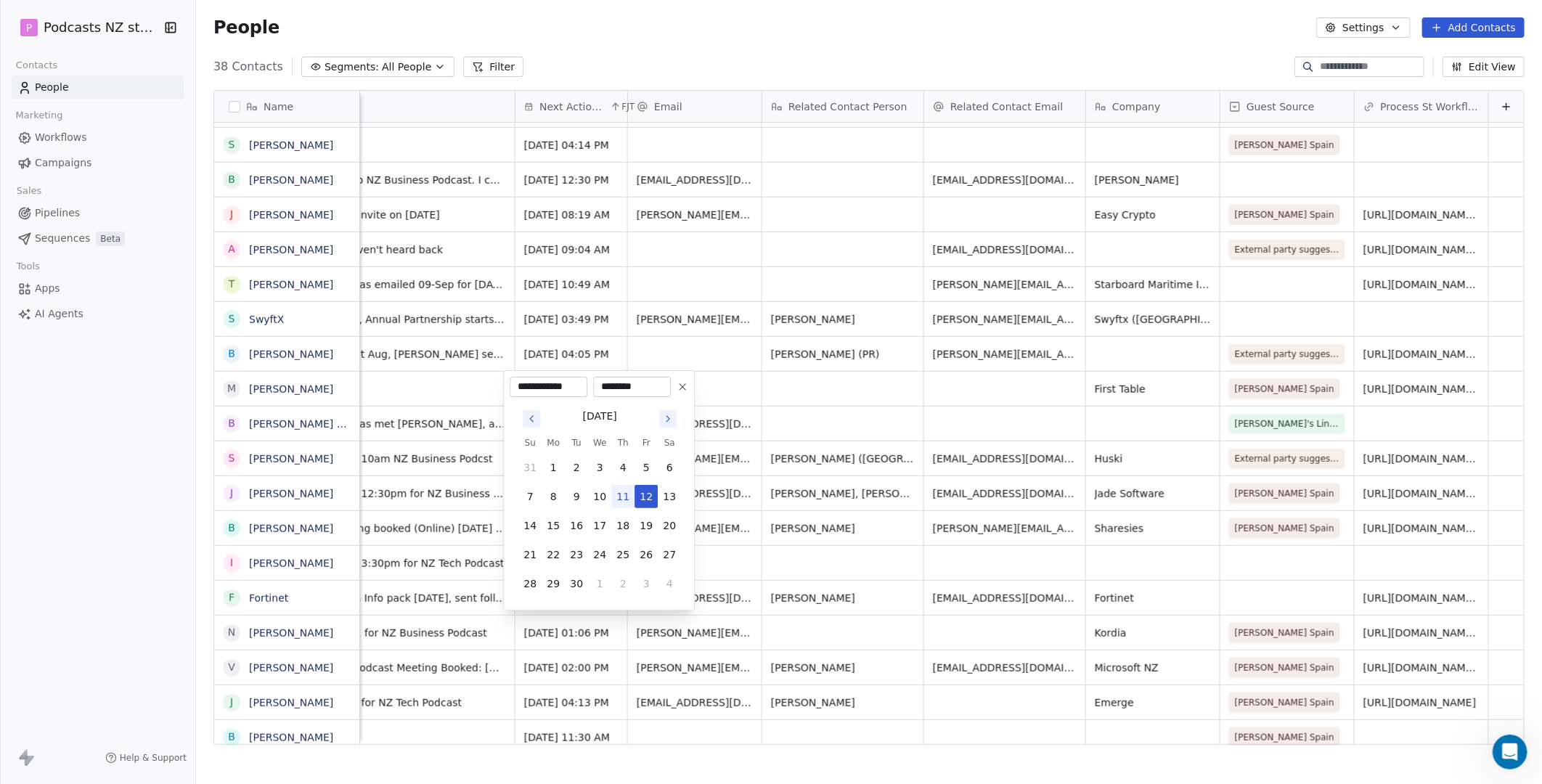
click at [477, 389] on html "P Podcasts NZ studio Contacts People Marketing Workflows Campaigns Sales Pipeli…" at bounding box center [771, 392] width 1542 height 784
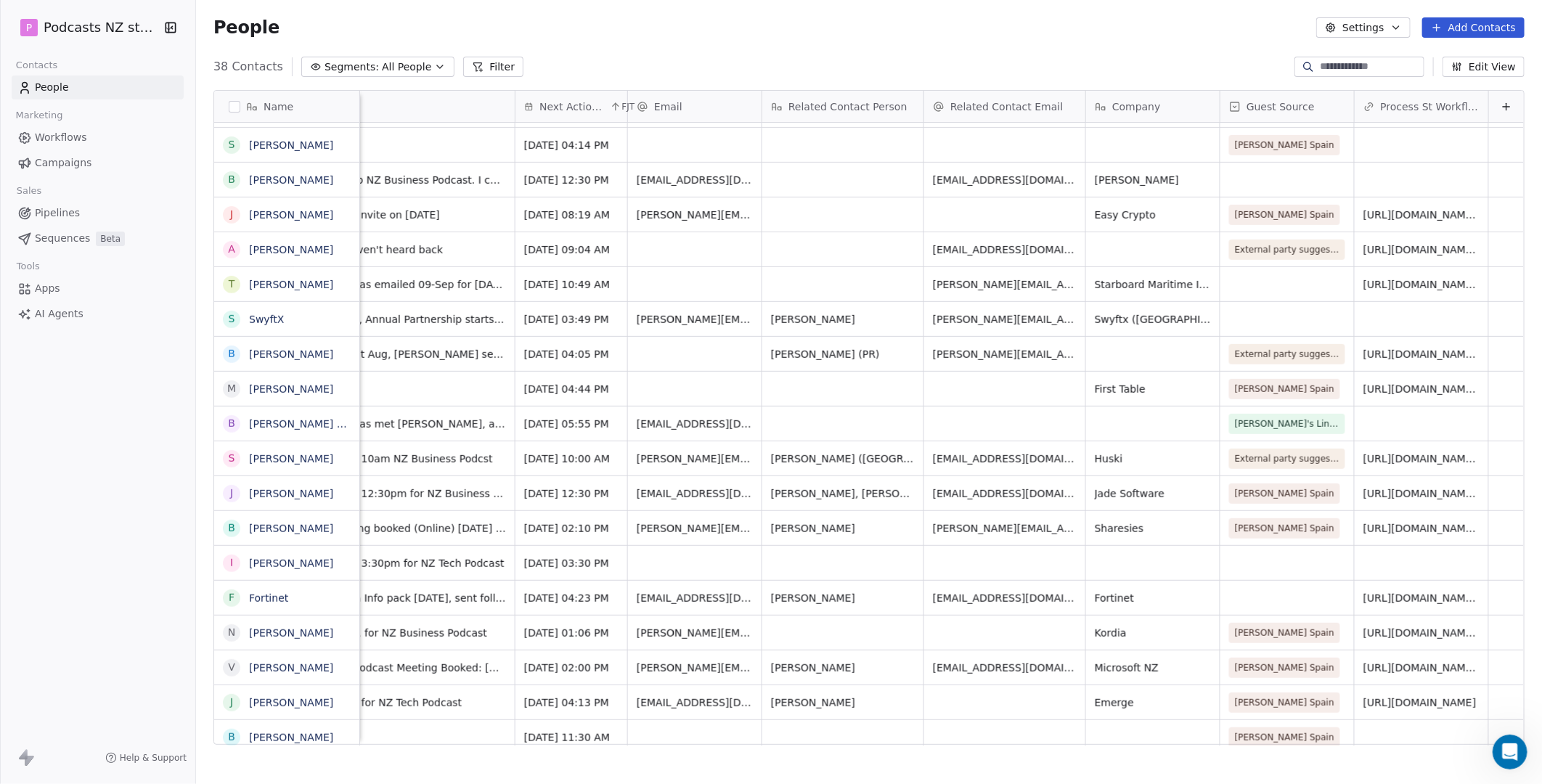
scroll to position [0, 1059]
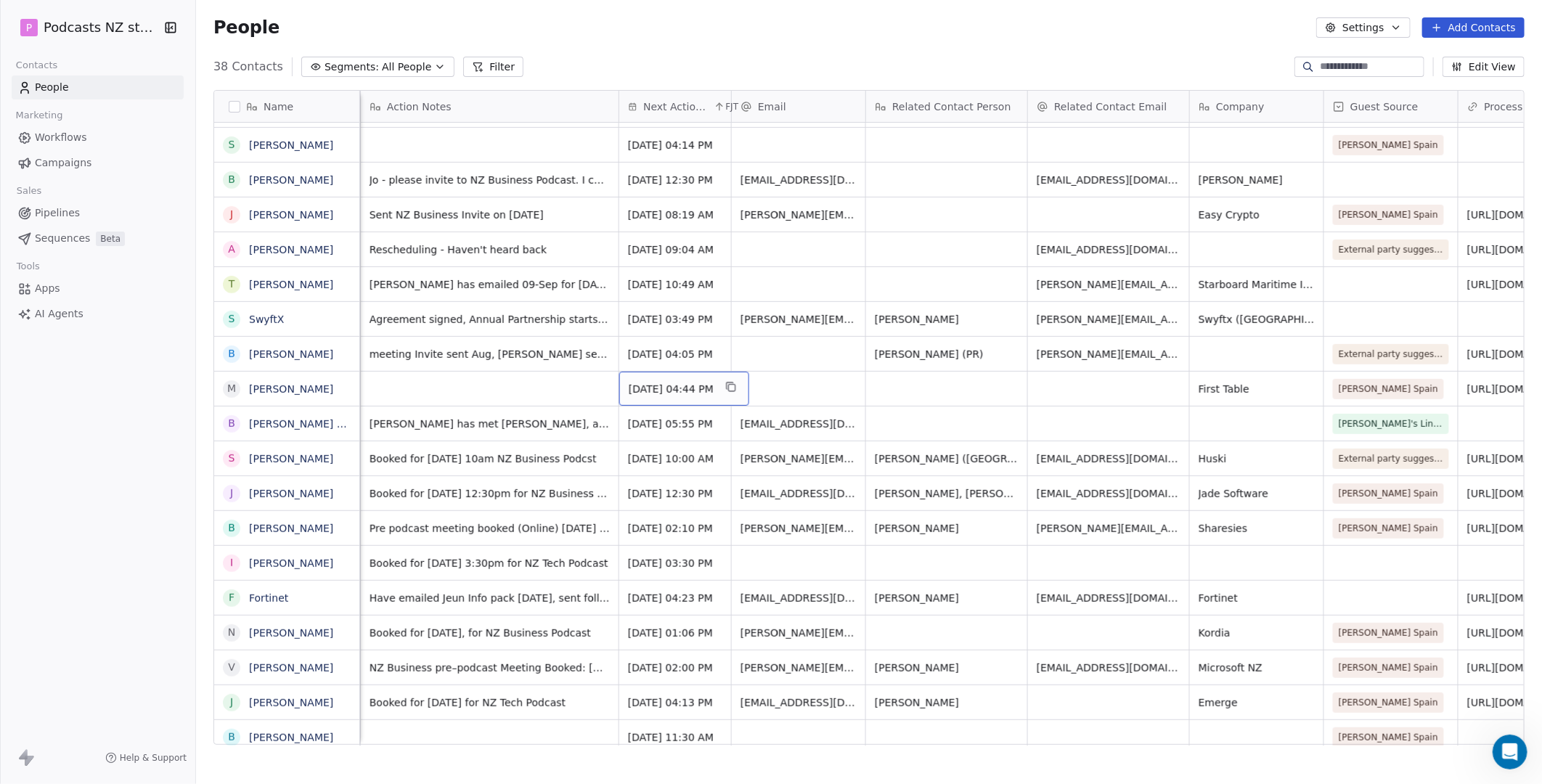
click at [700, 389] on span "[DATE] 04:44 PM" at bounding box center [671, 390] width 85 height 15
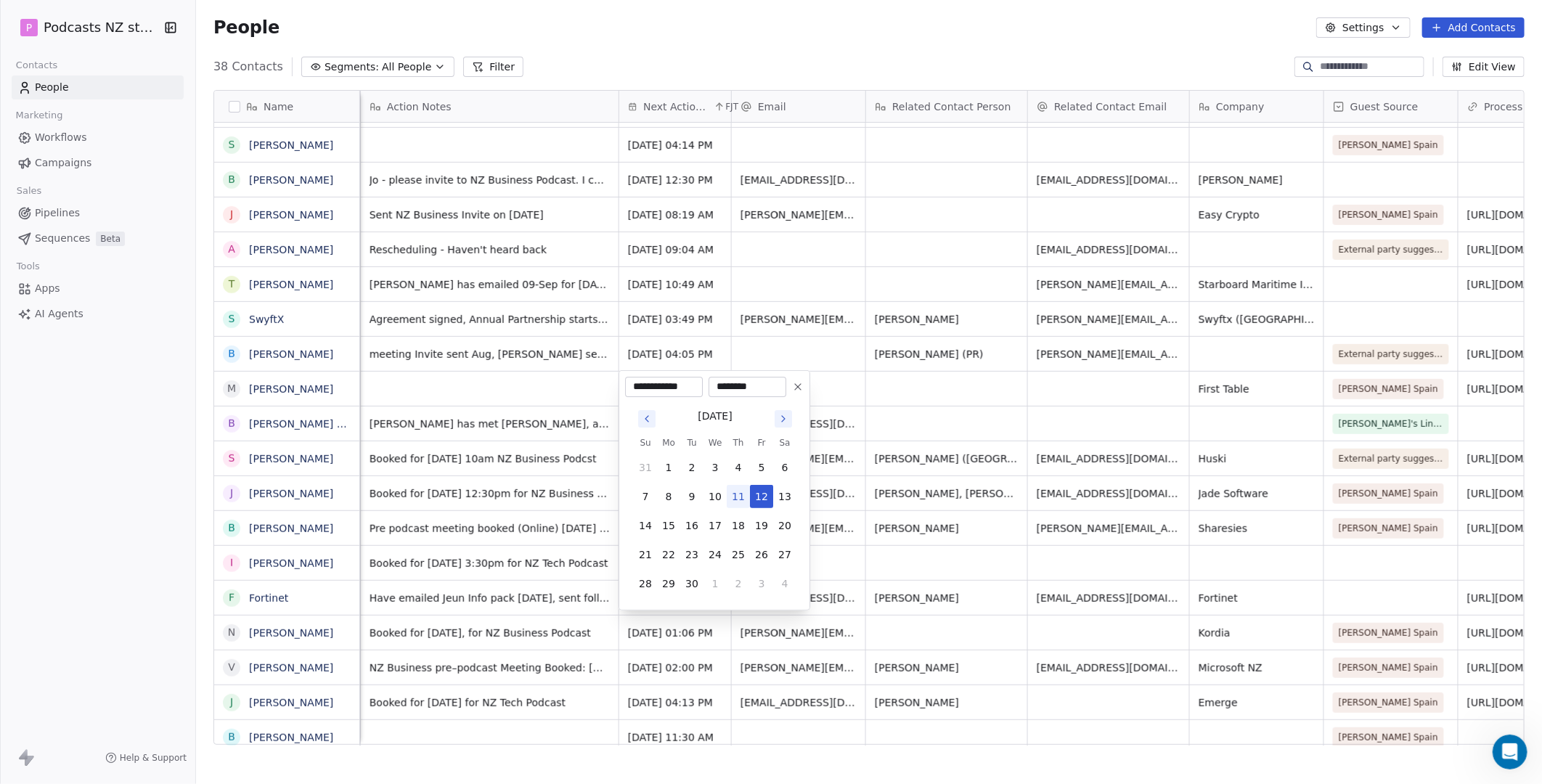
click at [782, 415] on icon "Go to next month" at bounding box center [783, 419] width 11 height 11
click at [700, 526] on button "14" at bounding box center [691, 525] width 23 height 23
type input "**********"
click at [889, 392] on html "P Podcasts NZ studio Contacts People Marketing Workflows Campaigns Sales Pipeli…" at bounding box center [771, 392] width 1542 height 784
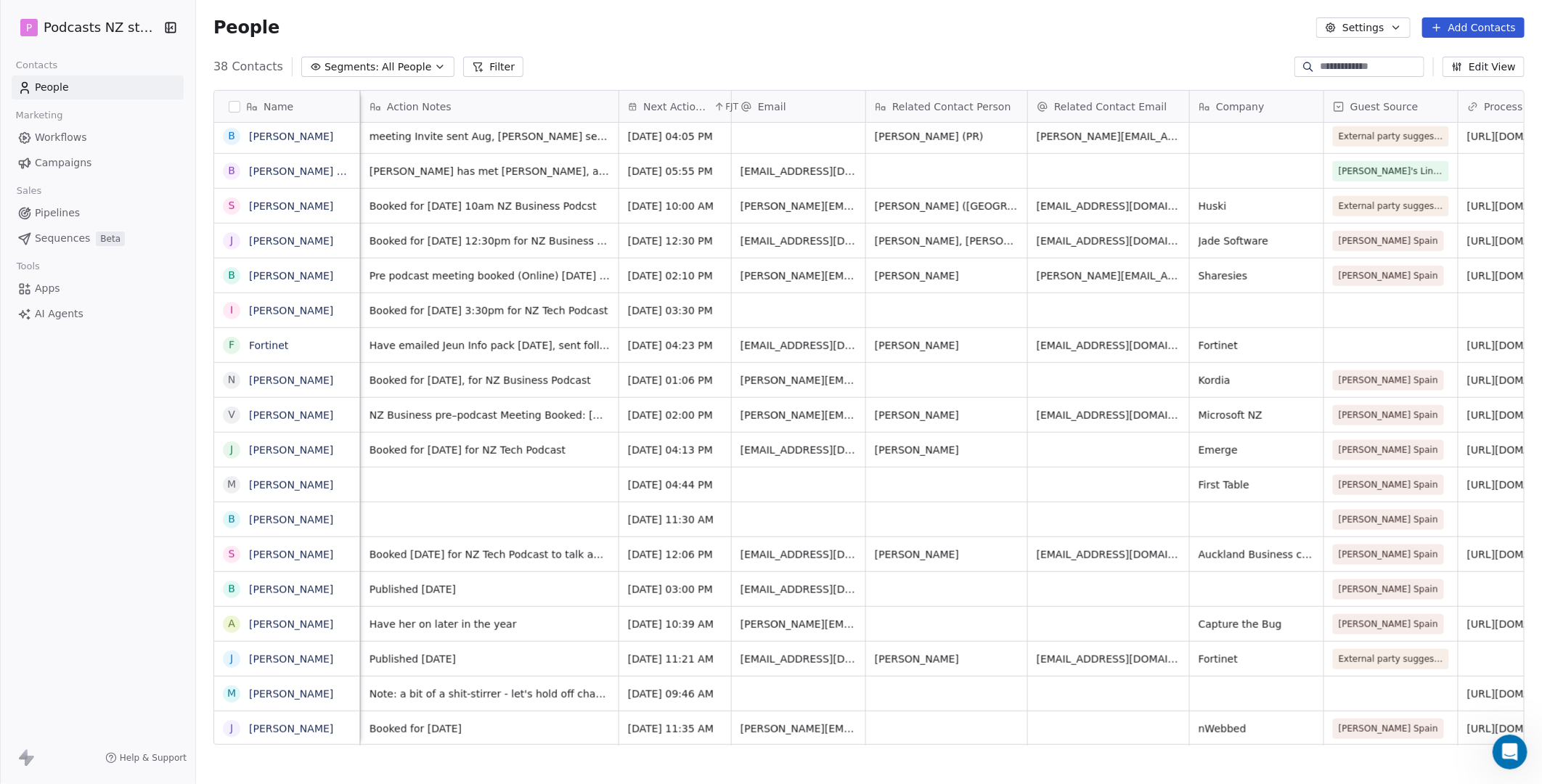
scroll to position [11, 1059]
click at [782, 468] on div "grid" at bounding box center [798, 484] width 134 height 34
type input "**********"
click at [650, 478] on span "[DATE] 04:44 PM" at bounding box center [671, 485] width 85 height 15
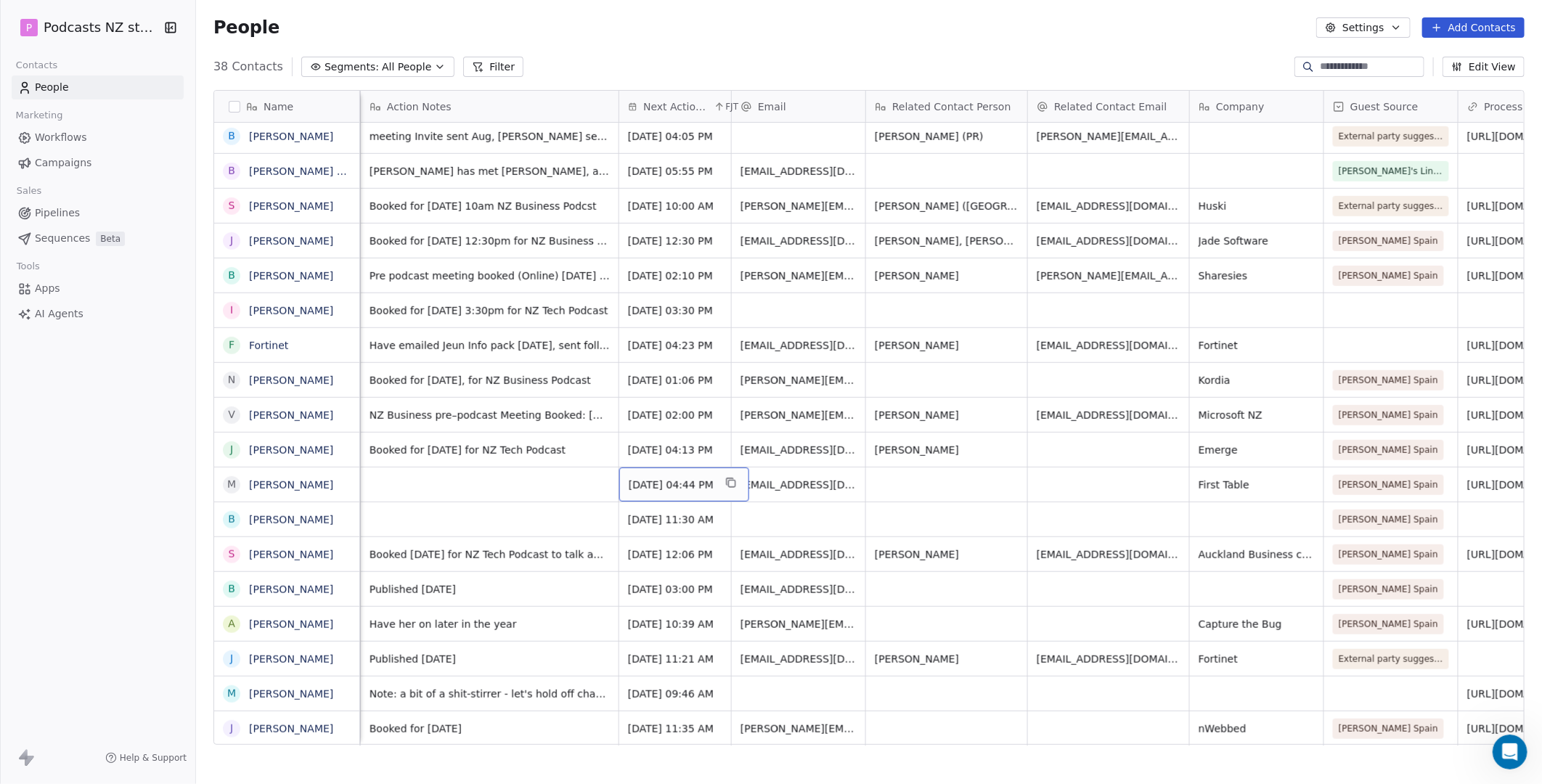
click at [675, 478] on span "[DATE] 04:44 PM" at bounding box center [671, 485] width 85 height 15
click at [645, 505] on icon "Go to previous month" at bounding box center [646, 503] width 11 height 11
click at [761, 576] on button "12" at bounding box center [762, 581] width 23 height 23
type input "**********"
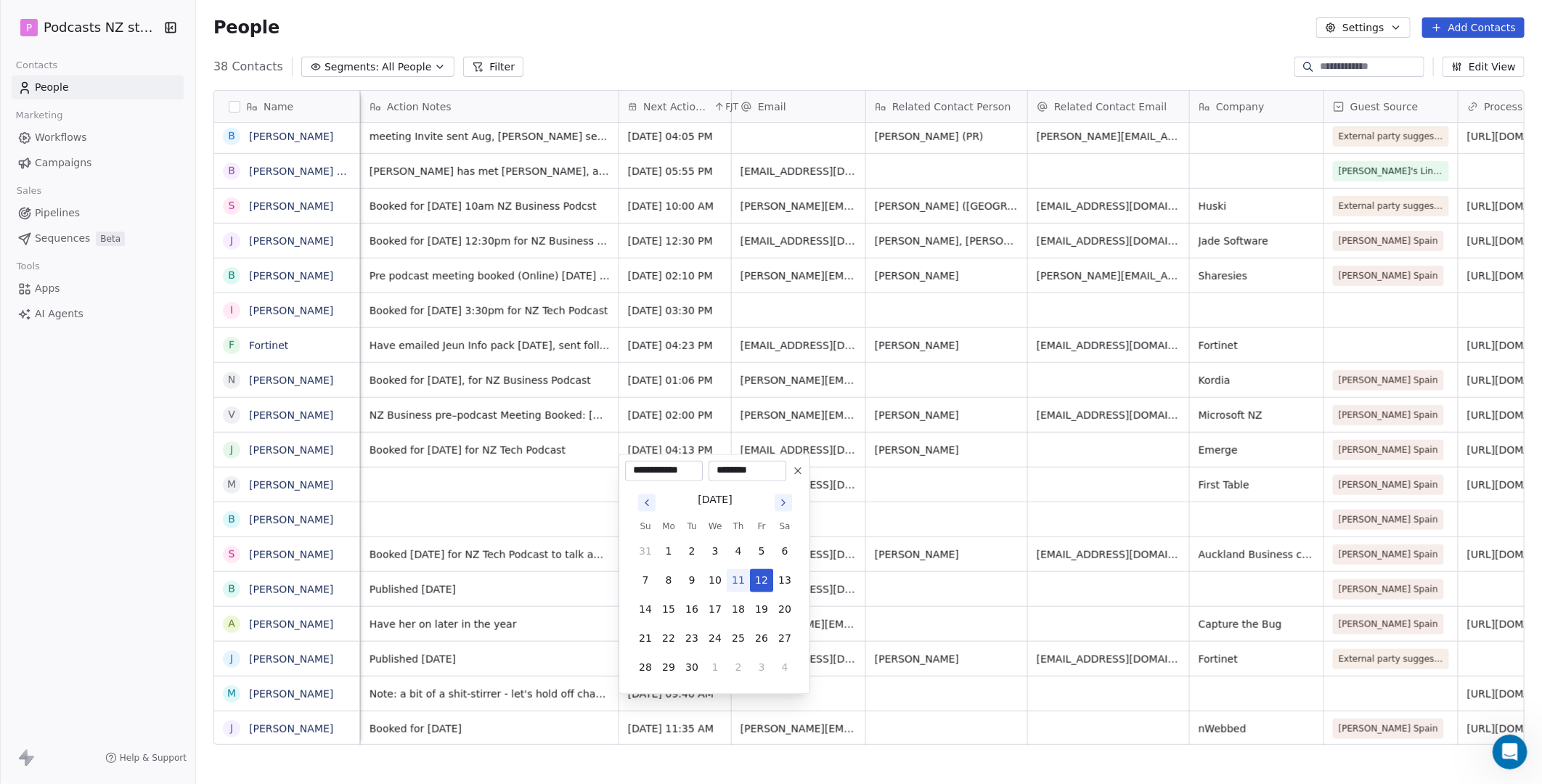
click at [940, 499] on html "P Podcasts NZ studio Contacts People Marketing Workflows Campaigns Sales Pipeli…" at bounding box center [771, 392] width 1542 height 784
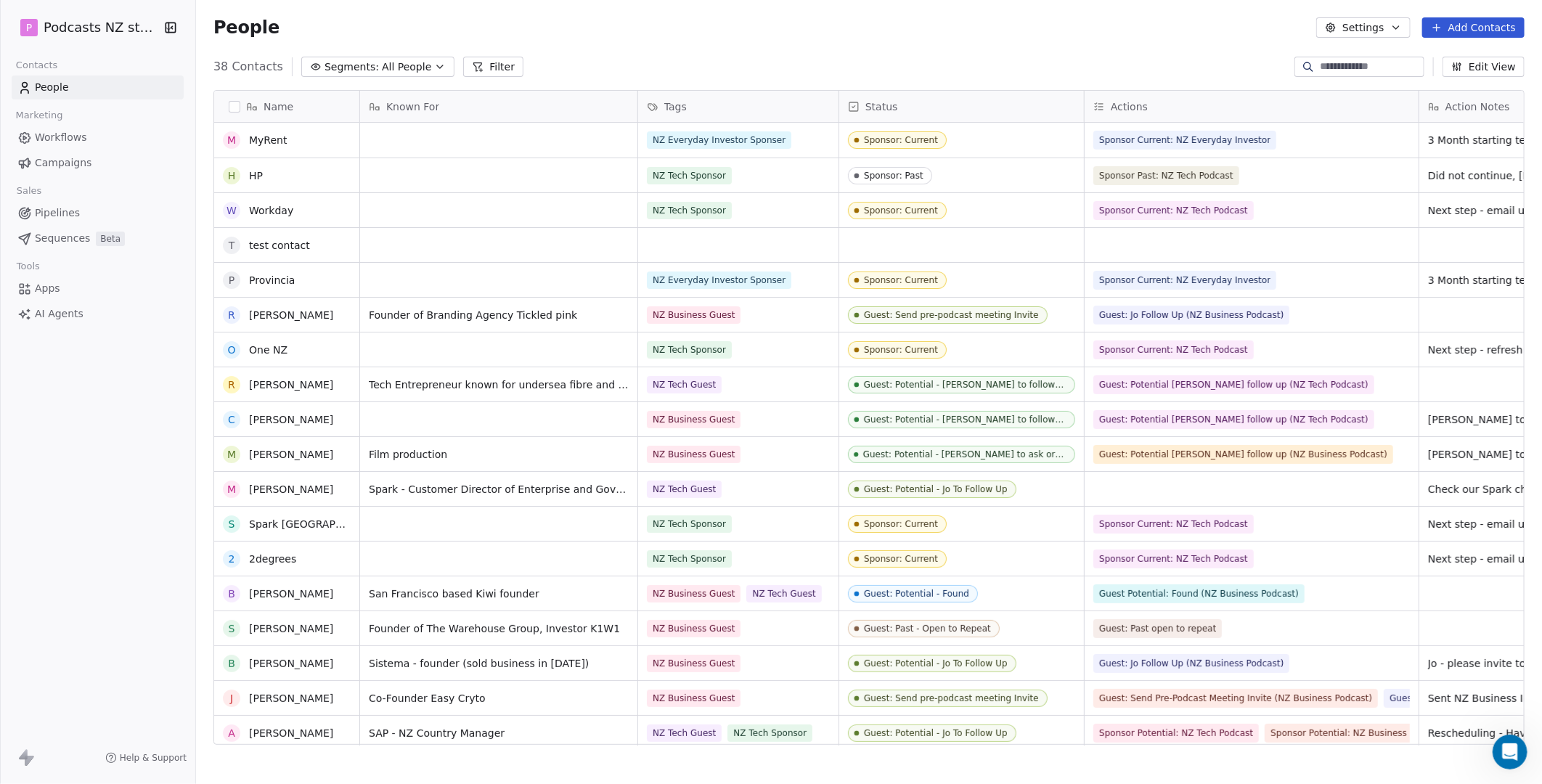
scroll to position [0, 0]
click at [237, 69] on span "38 Contacts" at bounding box center [248, 67] width 69 height 18
click at [67, 82] on link "People" at bounding box center [97, 88] width 172 height 24
click at [51, 87] on span "People" at bounding box center [52, 87] width 34 height 15
click at [177, 241] on link "Sequences Beta" at bounding box center [97, 239] width 172 height 24
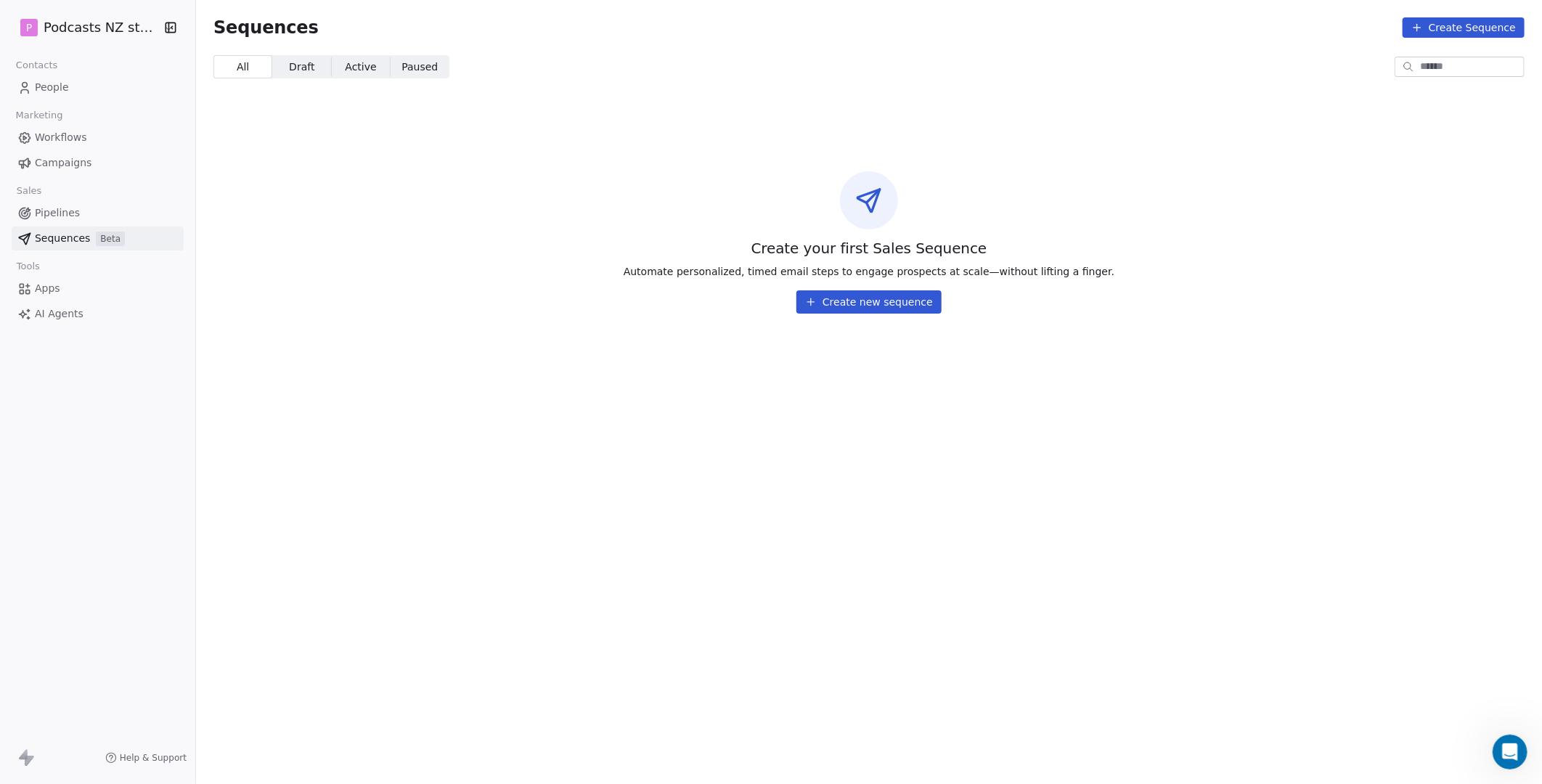
click at [76, 87] on link "People" at bounding box center [97, 88] width 172 height 24
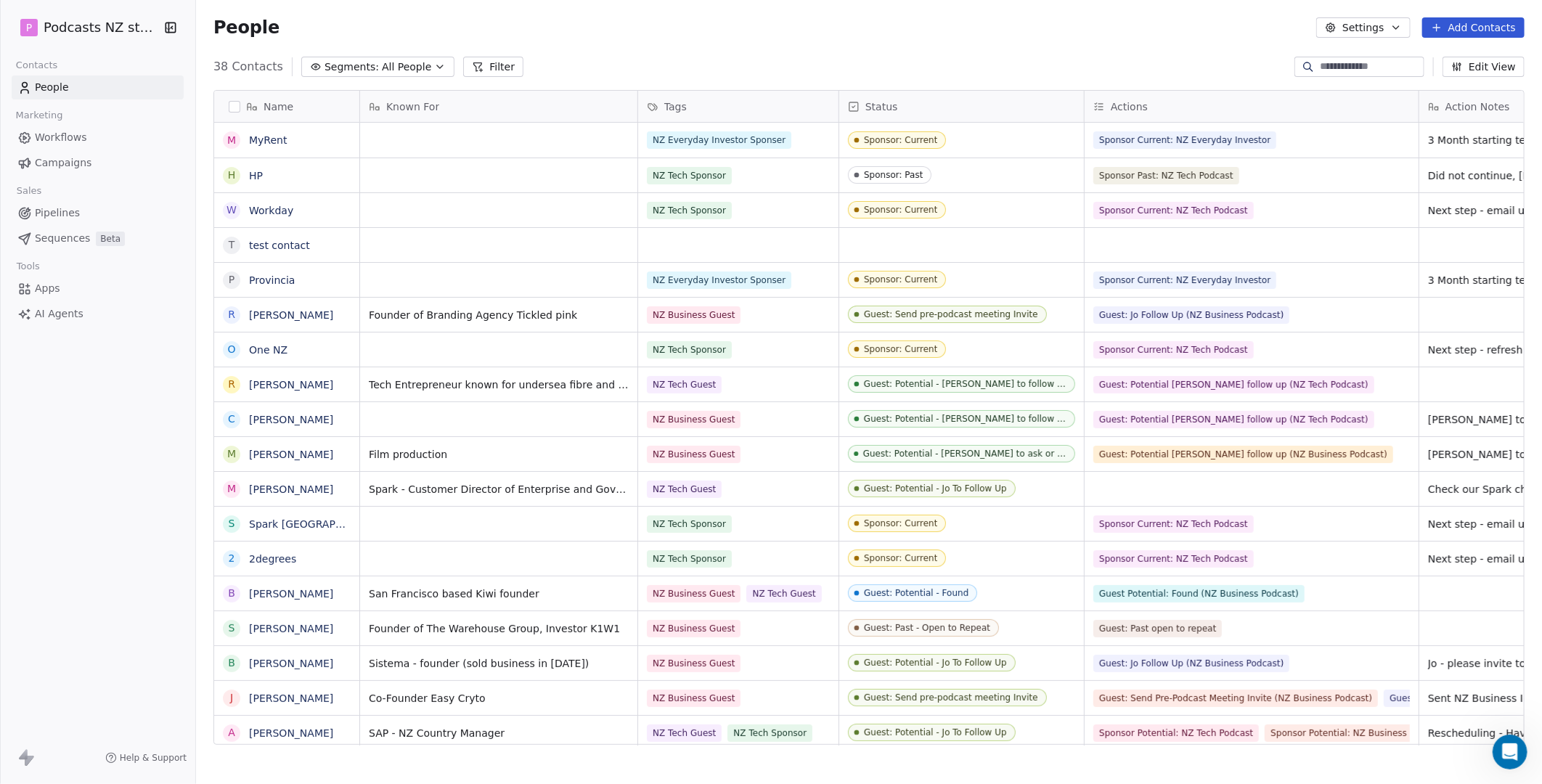
scroll to position [678, 1334]
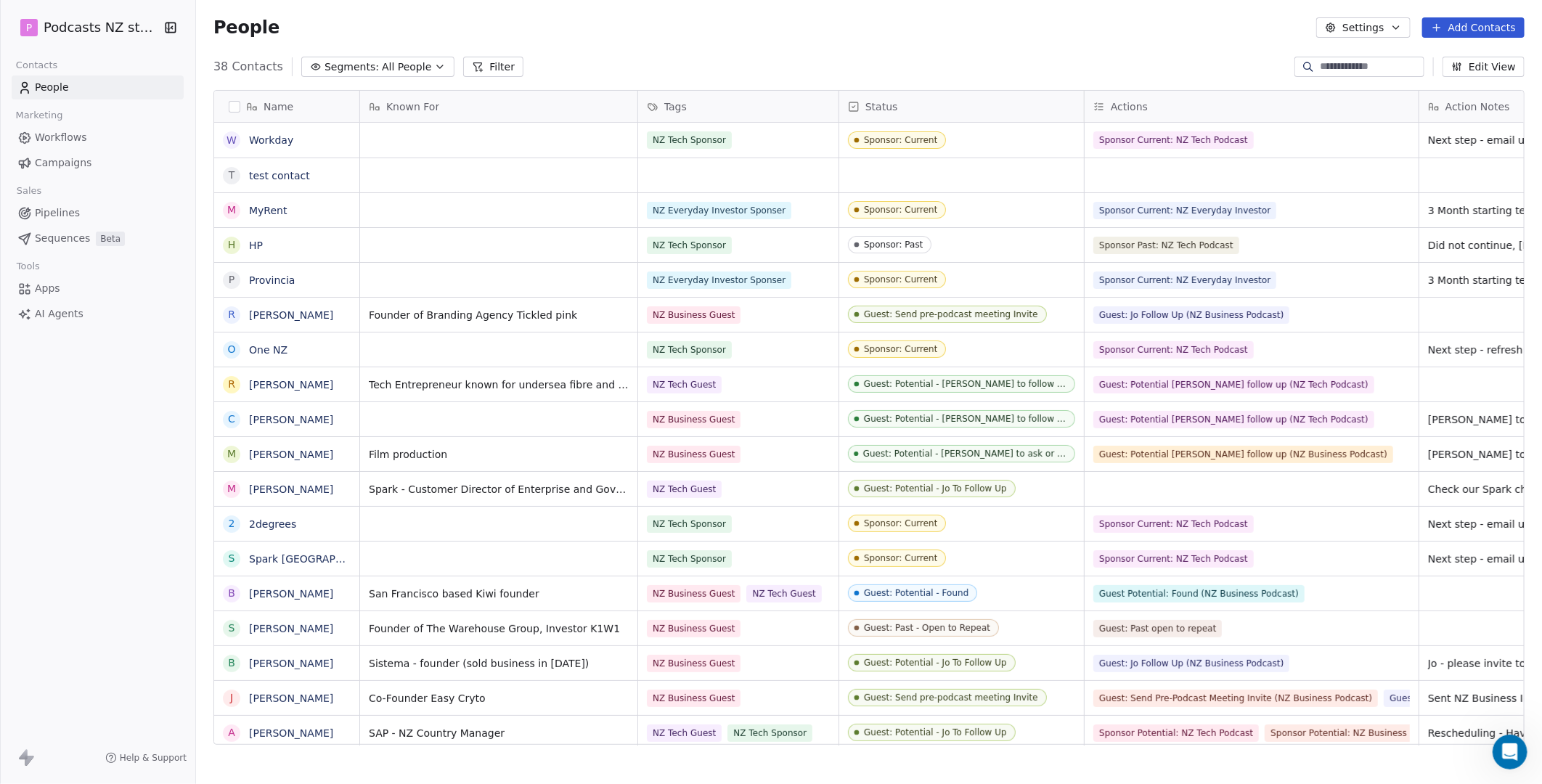
click at [82, 91] on link "People" at bounding box center [97, 88] width 172 height 24
click at [60, 82] on span "People" at bounding box center [52, 87] width 34 height 15
click at [308, 176] on span "test contact" at bounding box center [287, 176] width 74 height 15
click at [441, 184] on html "P Podcasts NZ studio Contacts People Marketing Workflows Campaigns Sales Pipeli…" at bounding box center [771, 392] width 1542 height 784
click at [259, 172] on link "test contact" at bounding box center [279, 175] width 61 height 11
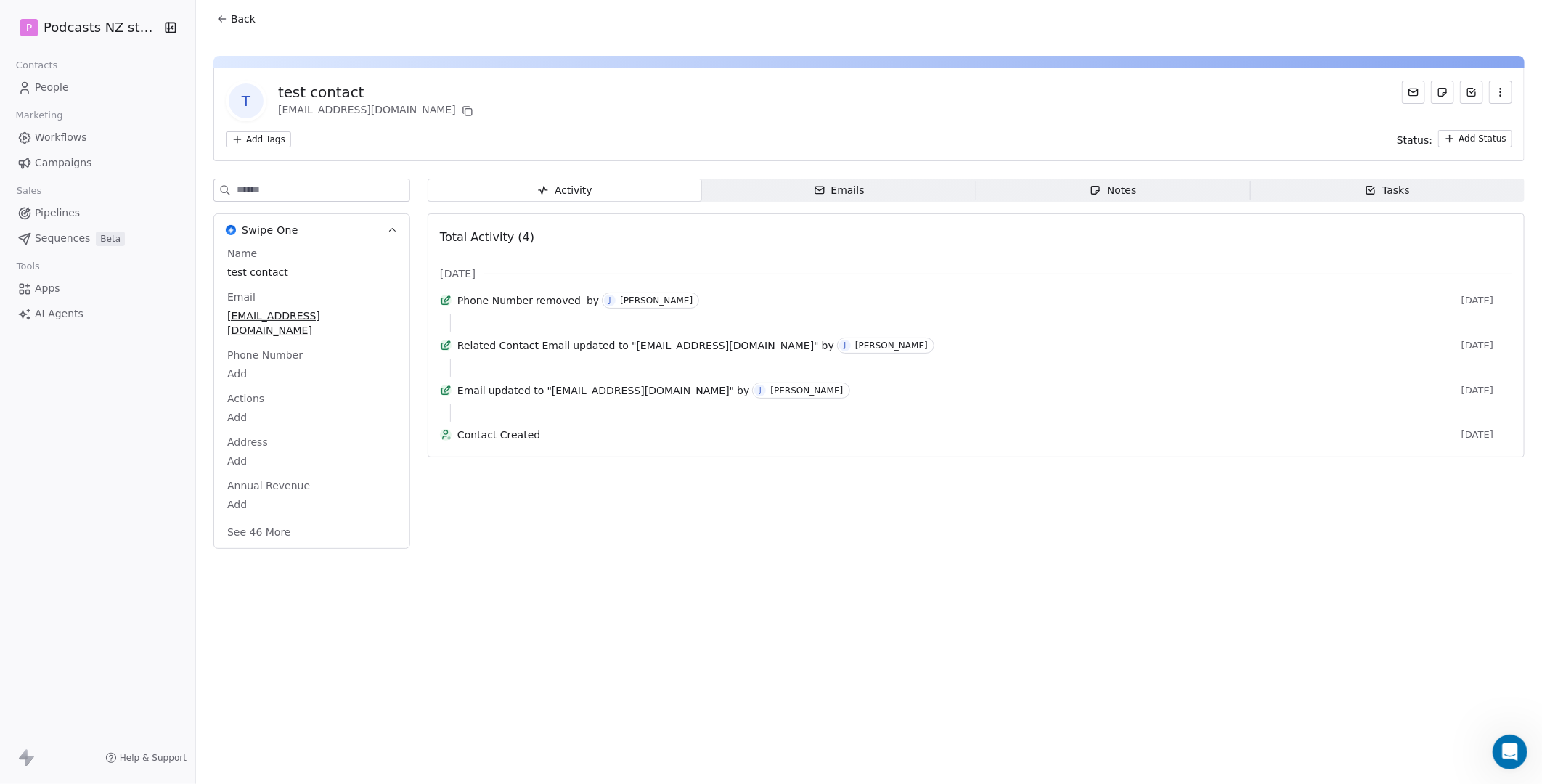
click at [997, 92] on icon "button" at bounding box center [1501, 92] width 11 height 11
click at [997, 124] on div "Delete" at bounding box center [1481, 124] width 97 height 23
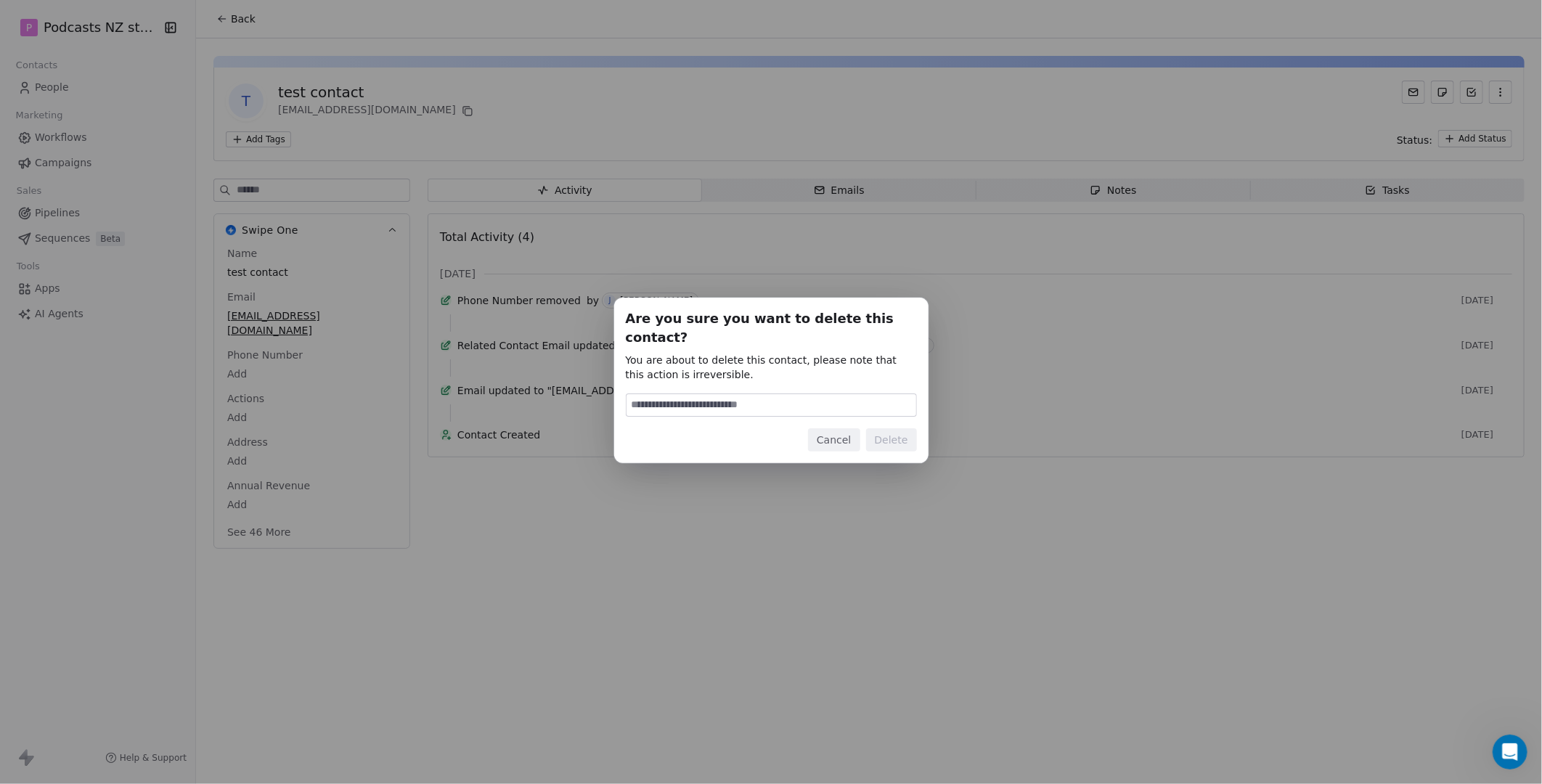
click at [743, 400] on input at bounding box center [771, 405] width 289 height 22
click at [797, 399] on input at bounding box center [771, 405] width 289 height 22
click at [675, 394] on input at bounding box center [771, 405] width 289 height 22
type input "******"
click at [887, 428] on button "Delete" at bounding box center [892, 439] width 51 height 23
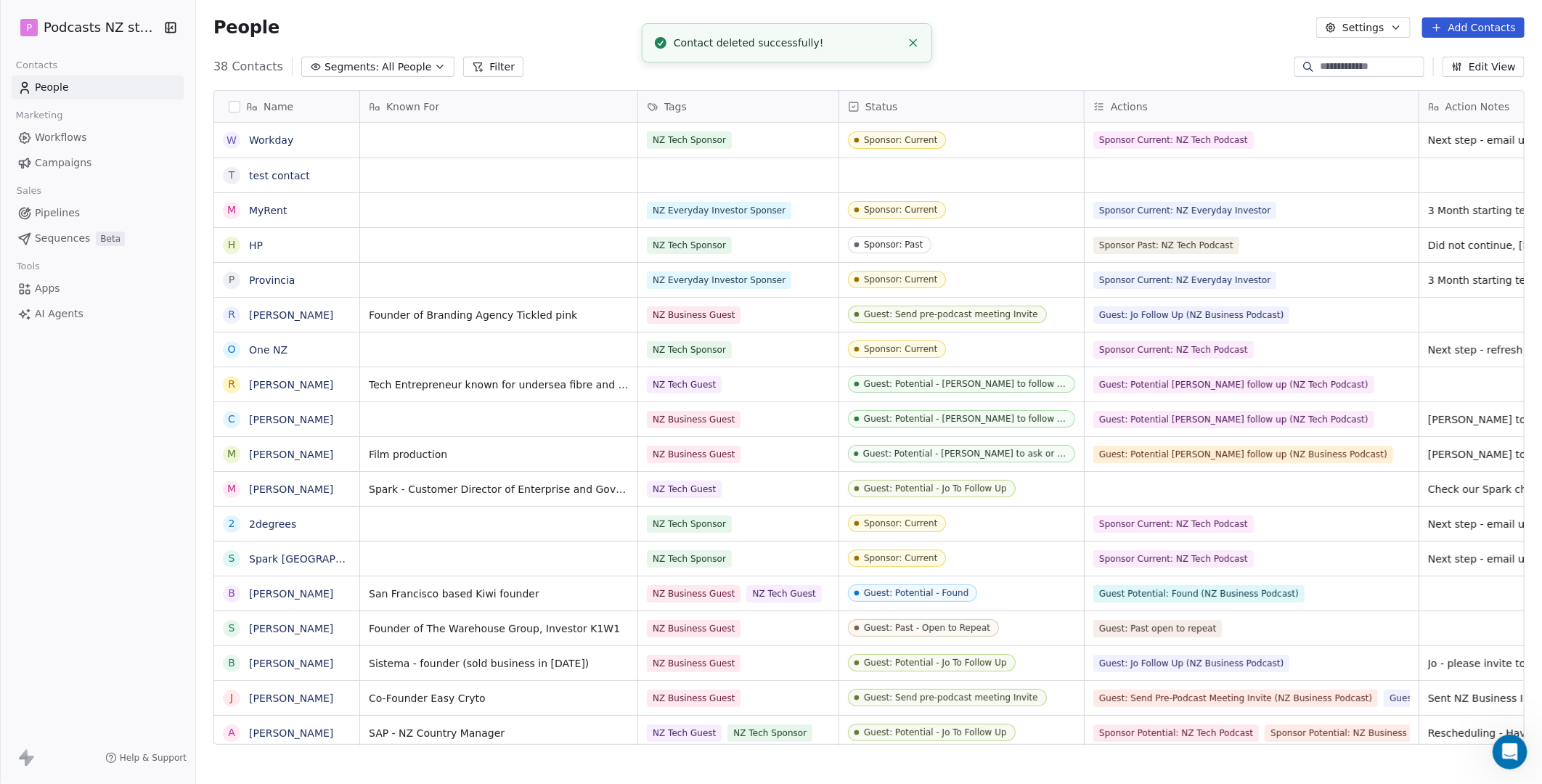
scroll to position [678, 1334]
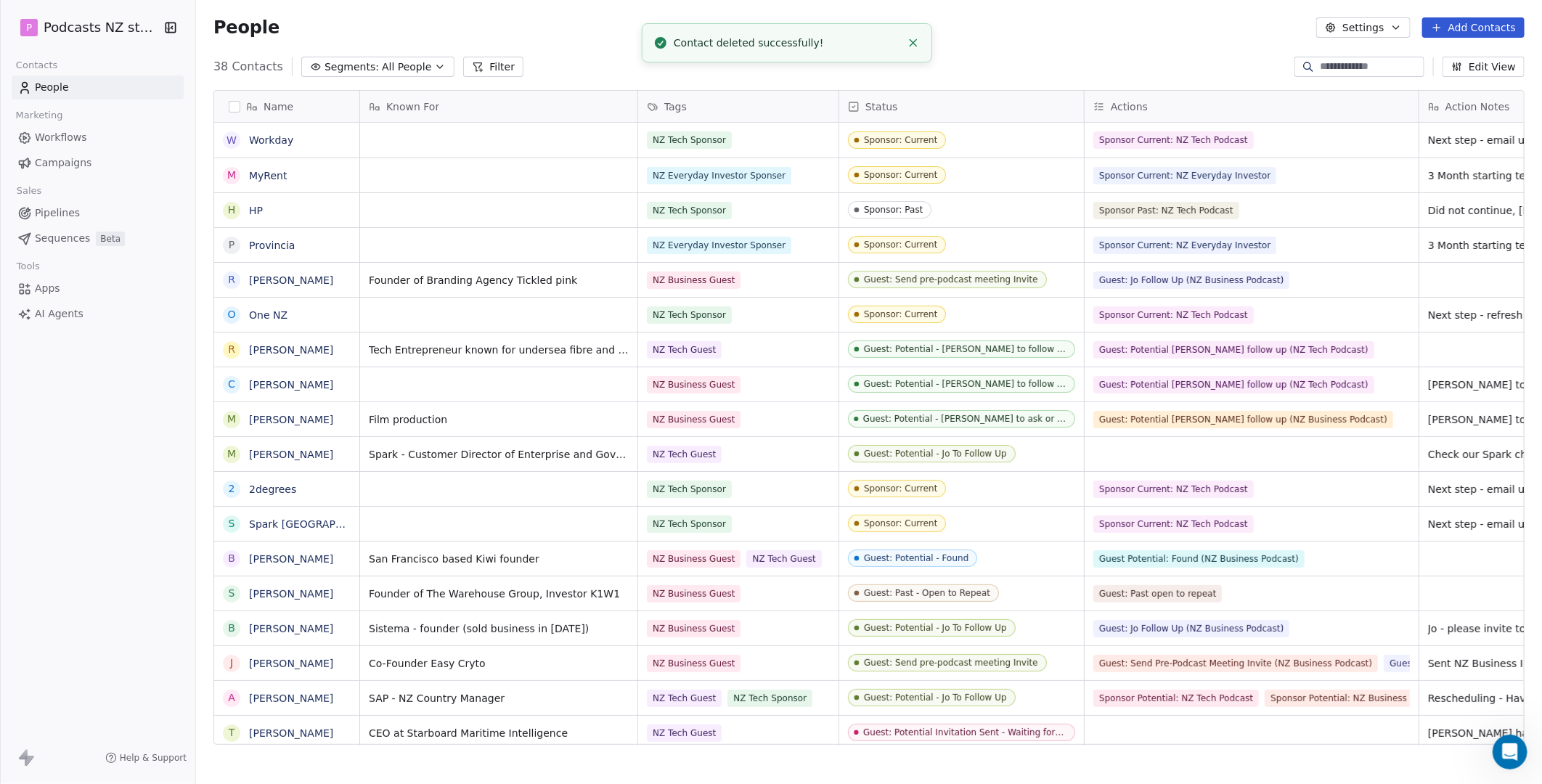
click at [915, 37] on icon "Close toast" at bounding box center [913, 43] width 13 height 13
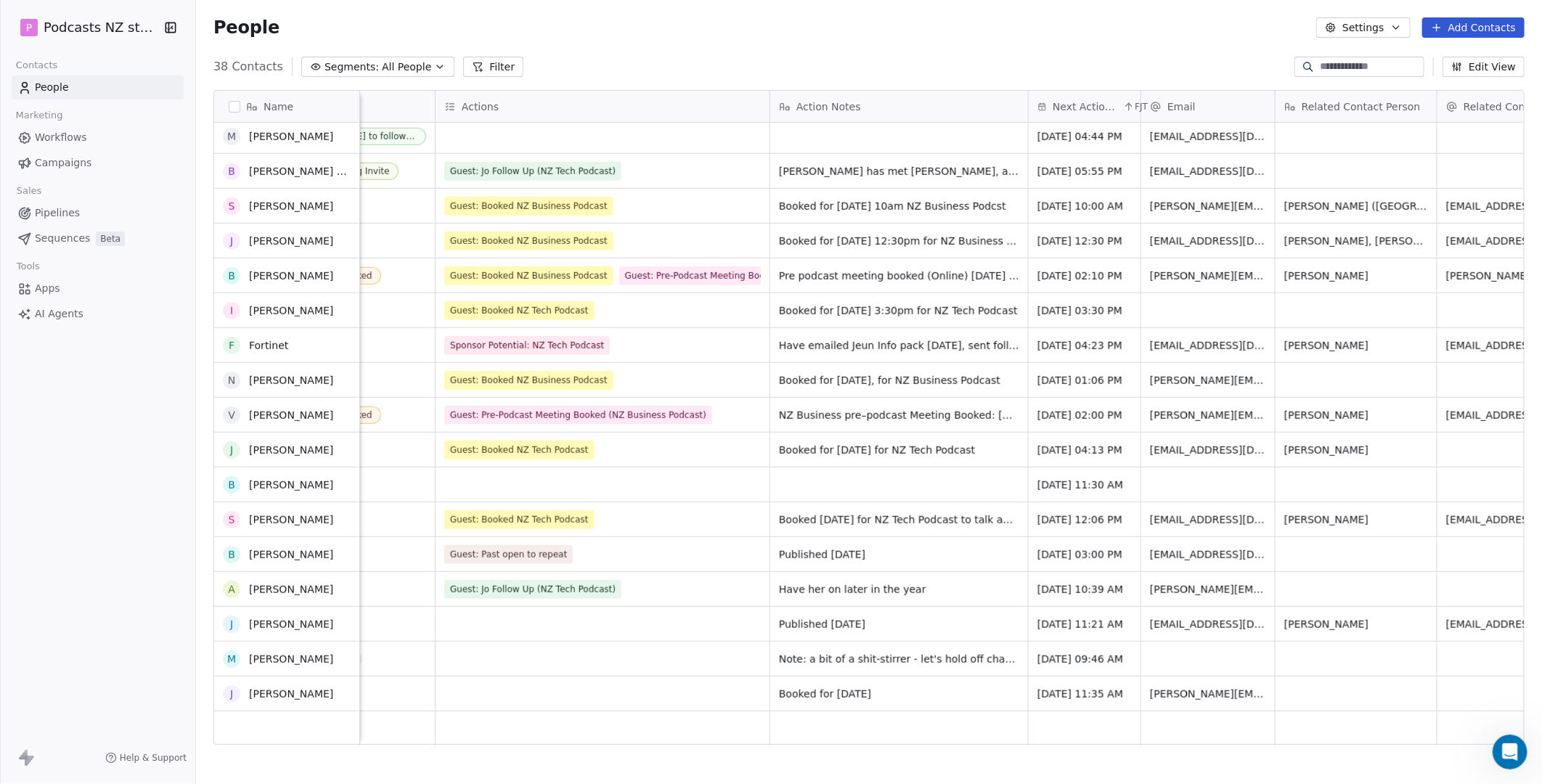
scroll to position [702, 0]
click at [997, 687] on span "[DATE] 11:35 AM" at bounding box center [1080, 694] width 85 height 15
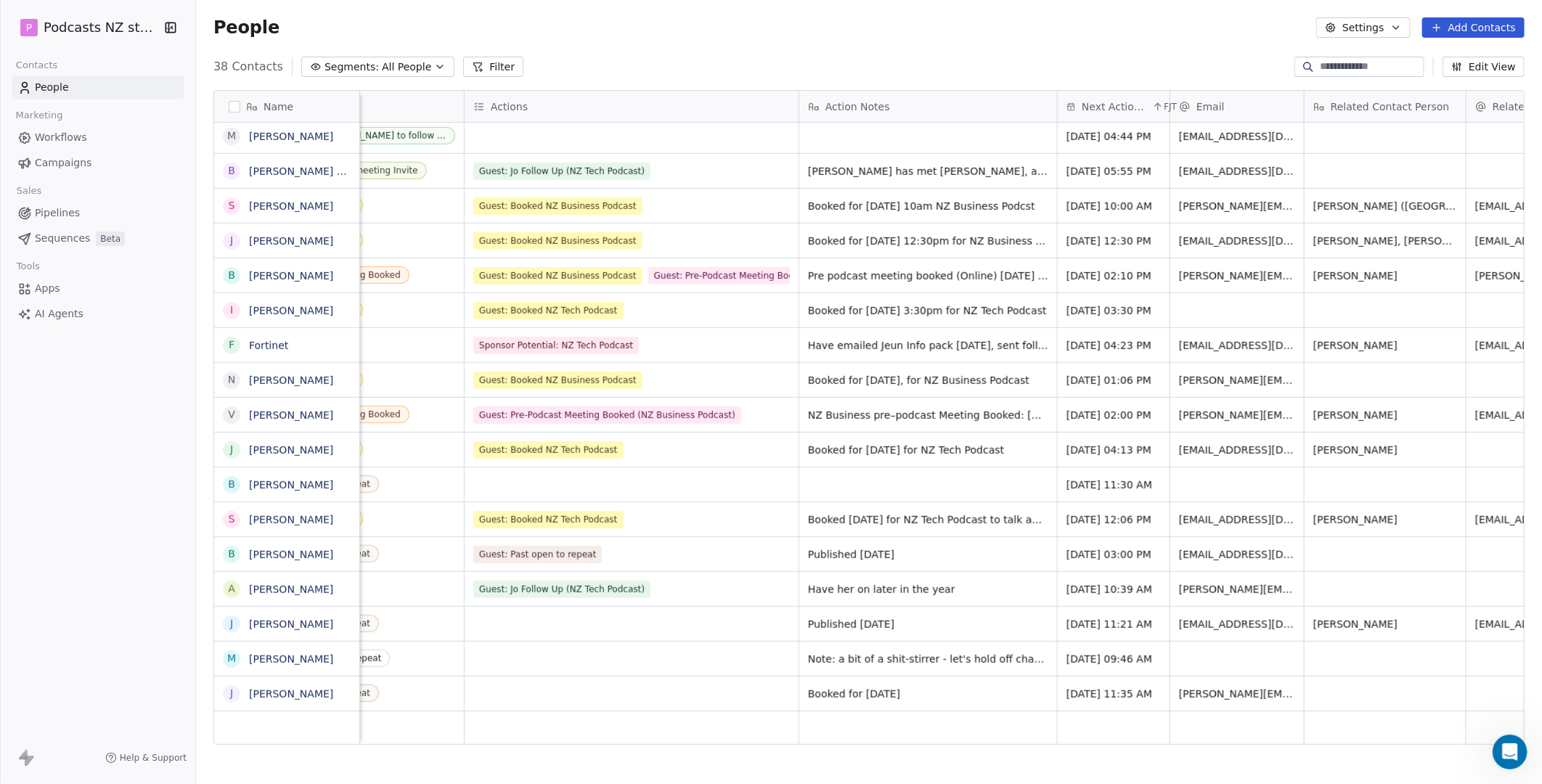
scroll to position [11, 617]
click at [641, 678] on div "grid" at bounding box center [634, 693] width 334 height 34
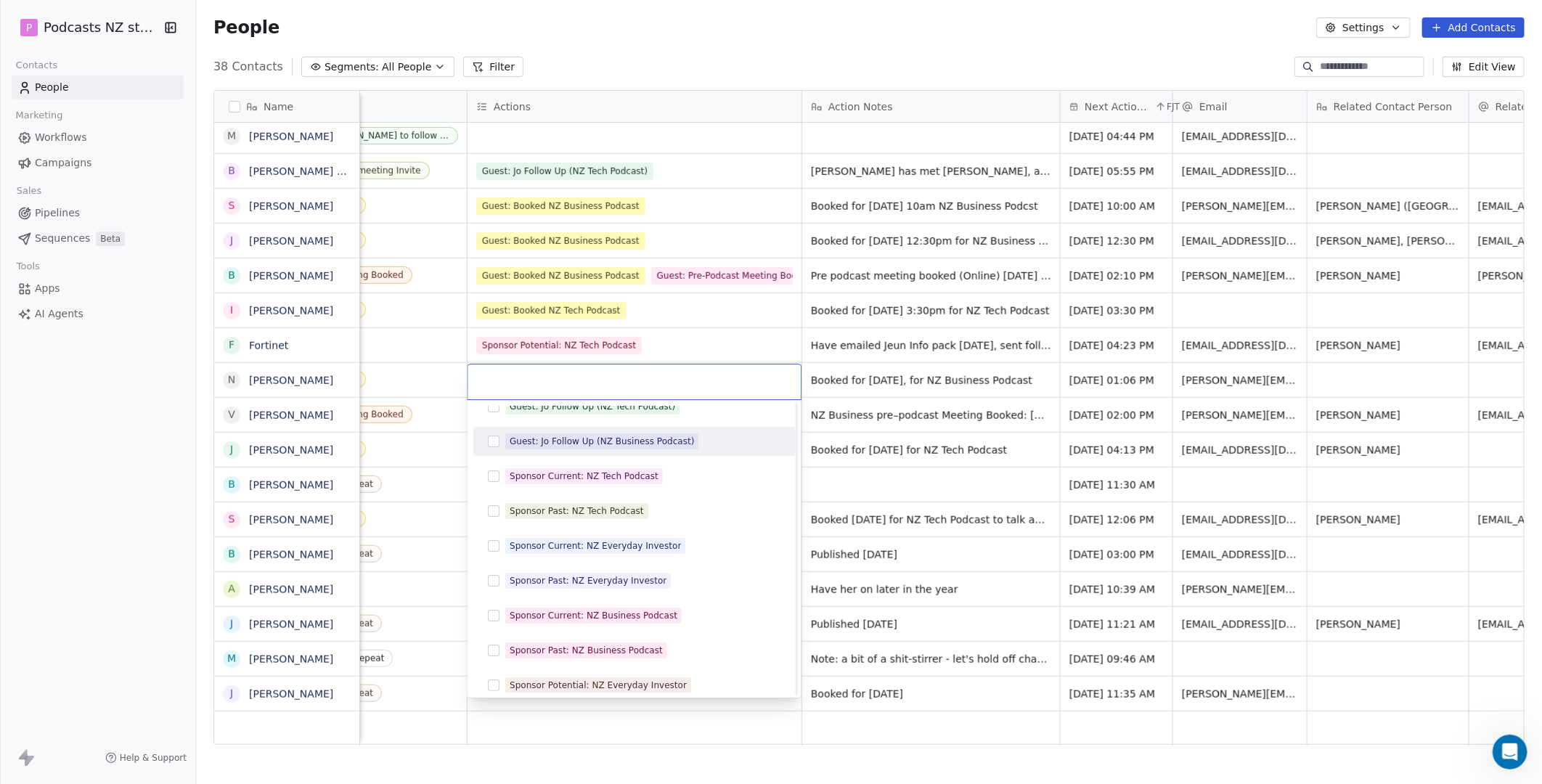
scroll to position [564, 0]
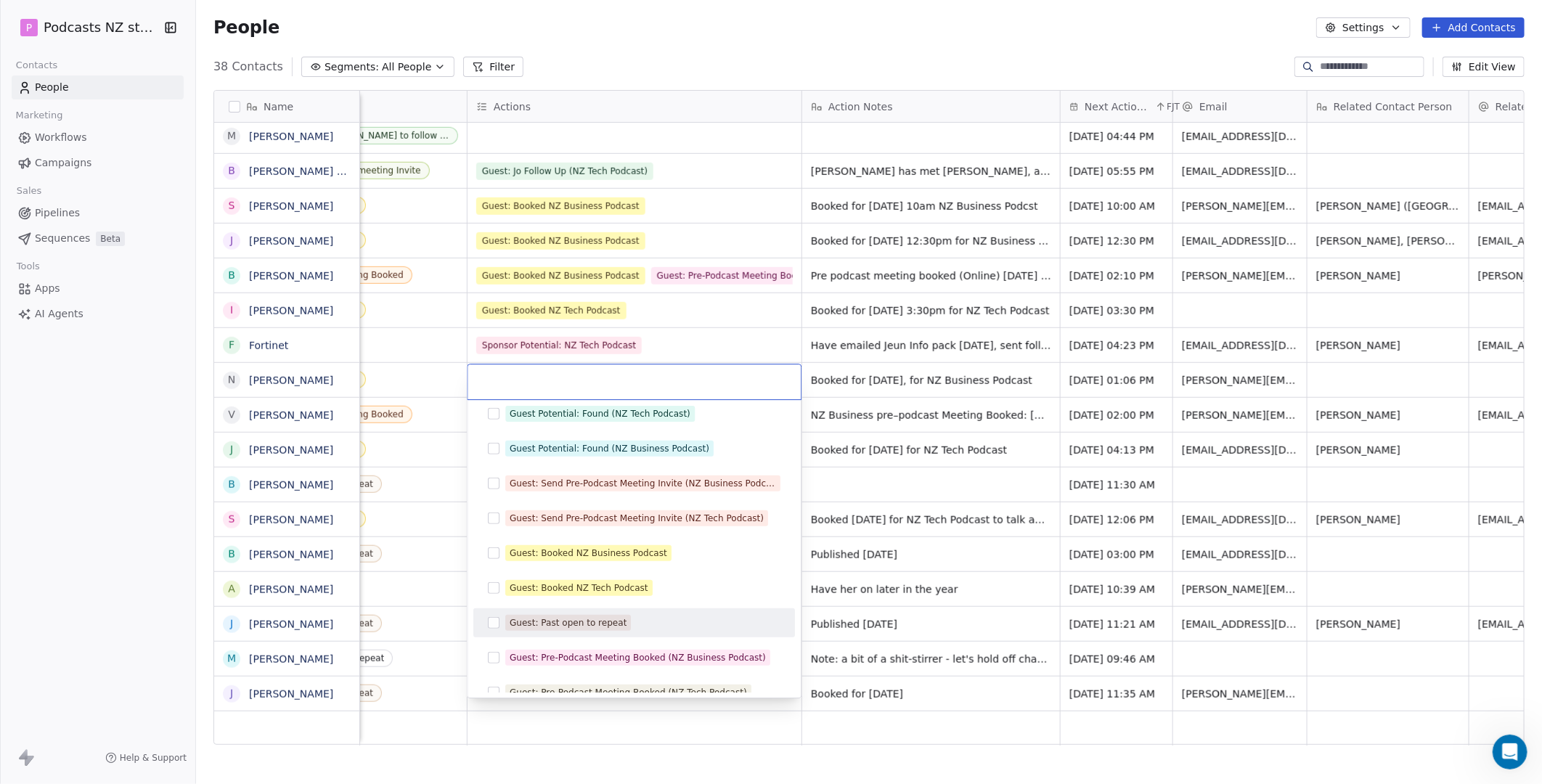
click at [568, 620] on div "Guest: Past open to repeat" at bounding box center [568, 623] width 117 height 13
click at [919, 718] on html "P Podcasts NZ studio Contacts People Marketing Workflows Campaigns Sales Pipeli…" at bounding box center [771, 392] width 1542 height 784
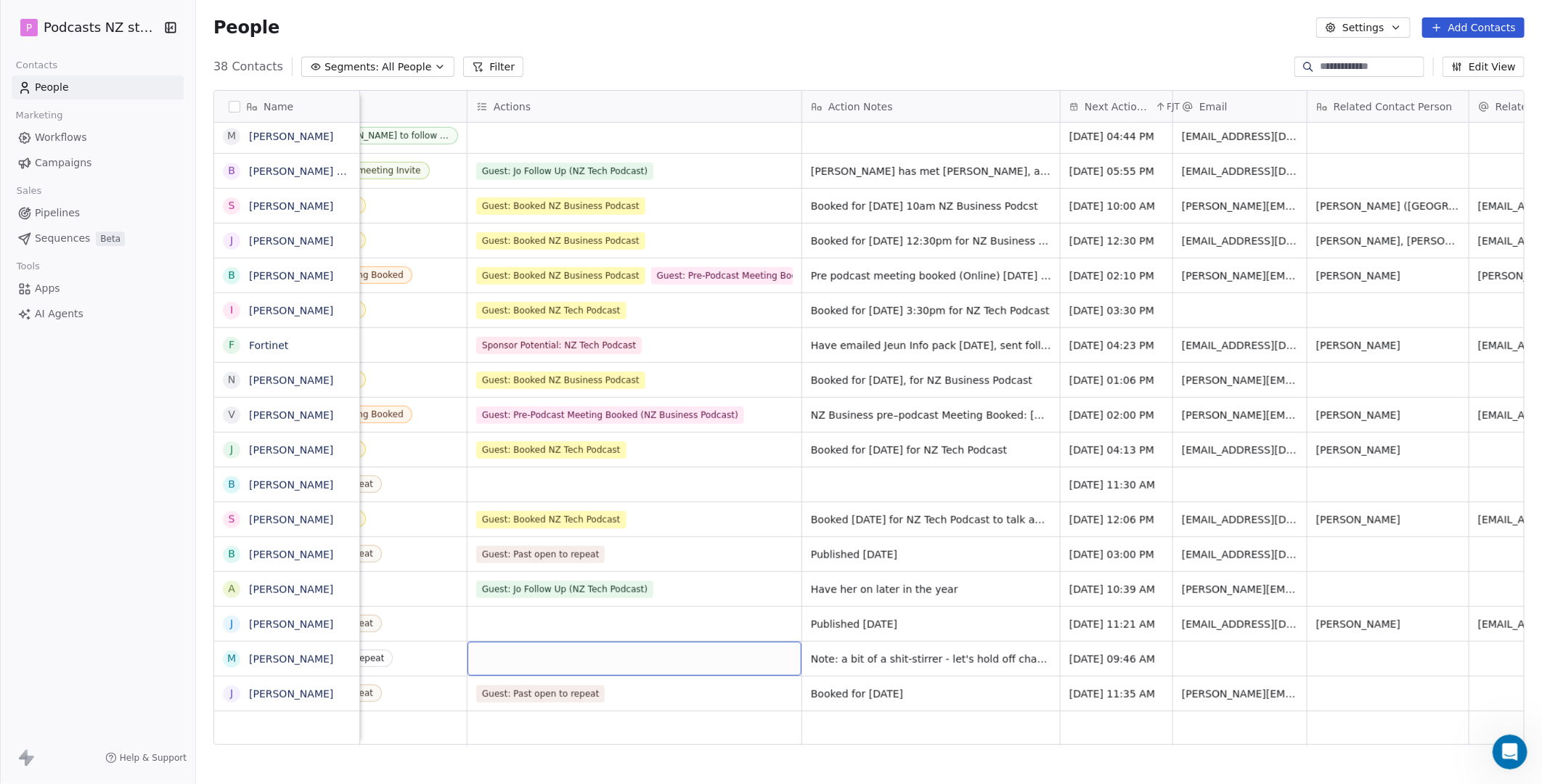
click at [591, 642] on div "grid" at bounding box center [634, 658] width 334 height 34
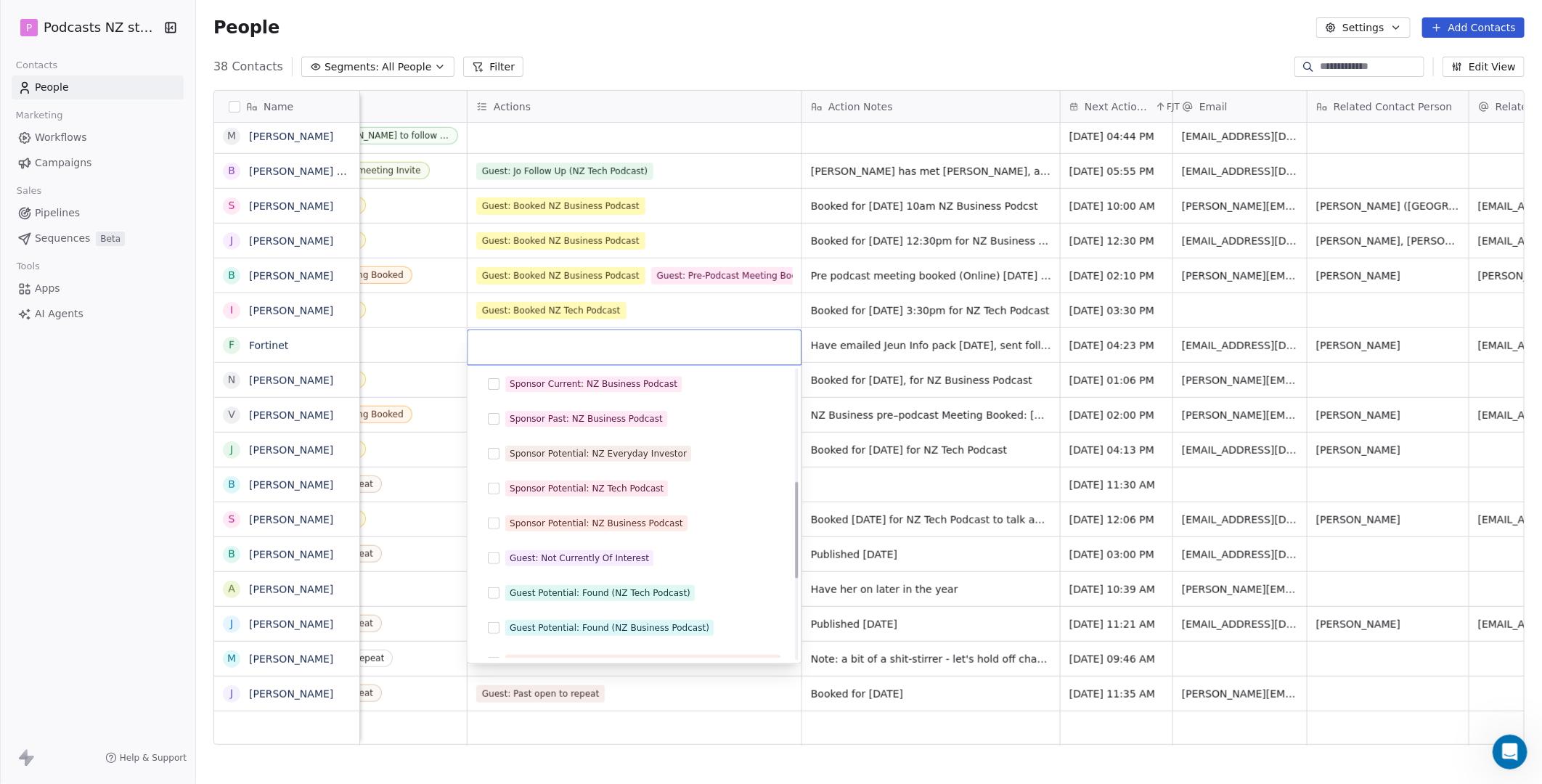
scroll to position [336, 0]
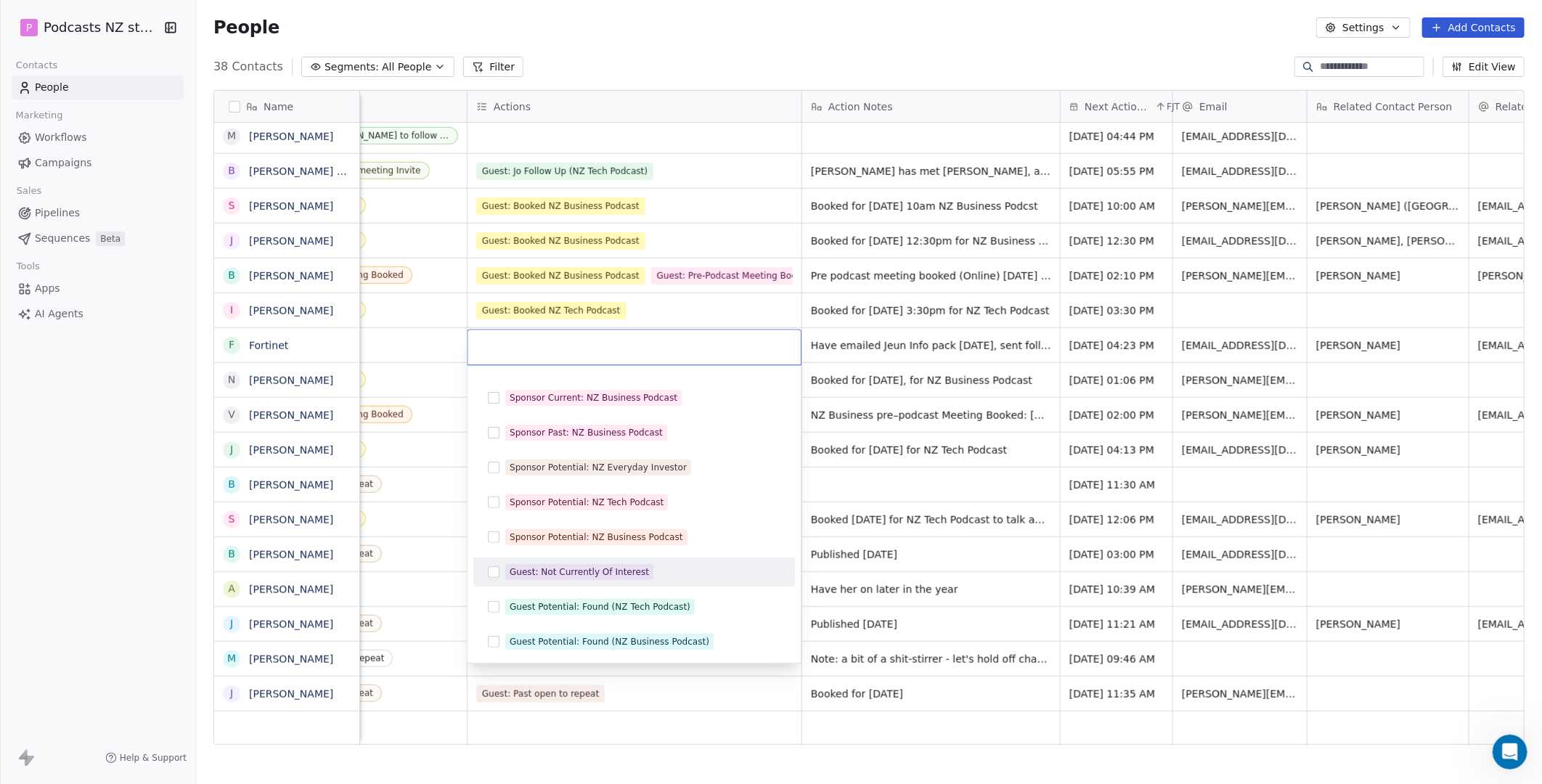
click at [636, 570] on div "Guest: Not Currently Of Interest" at bounding box center [579, 572] width 140 height 13
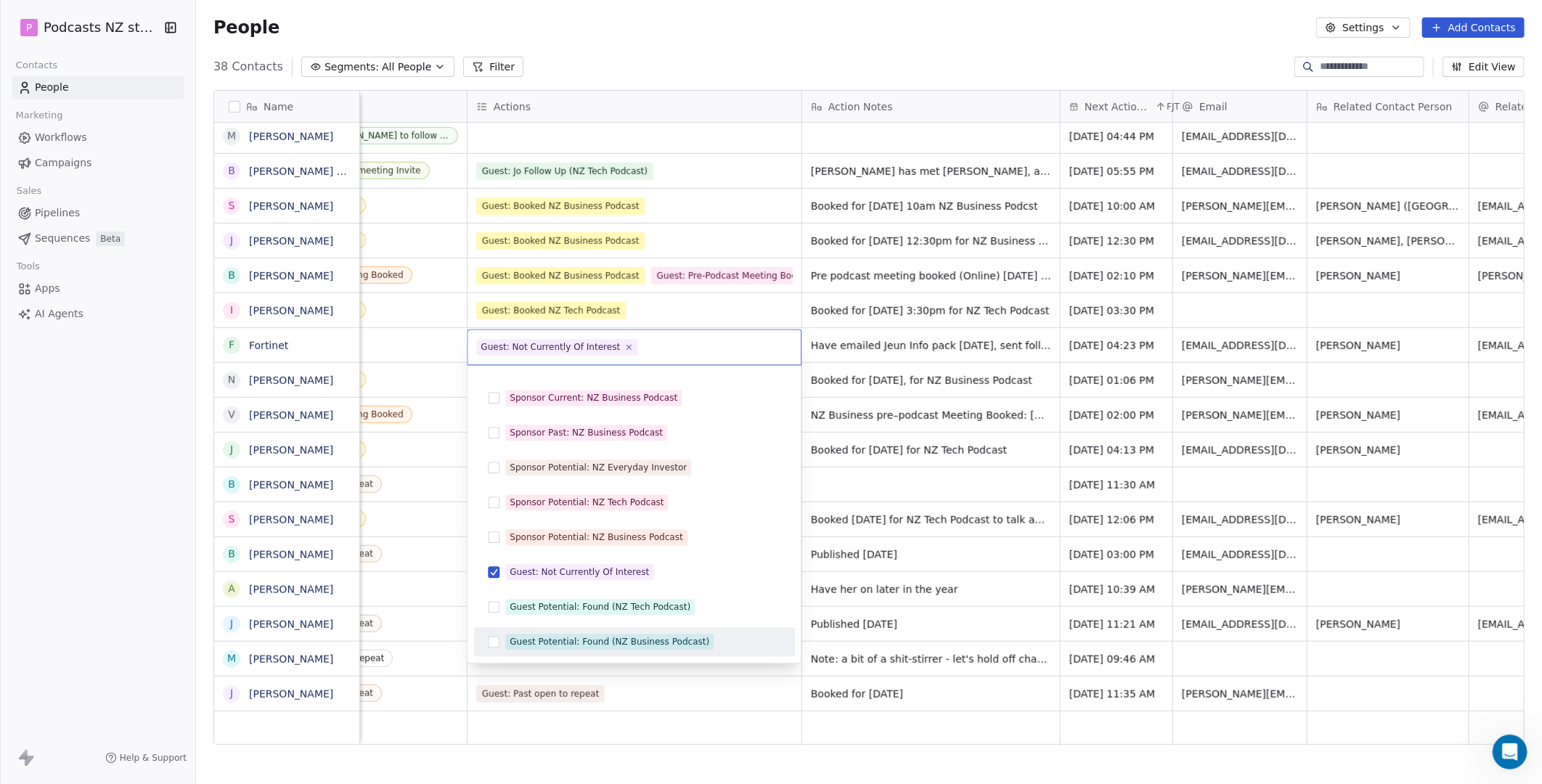
click at [448, 602] on html "P Podcasts NZ studio Contacts People Marketing Workflows Campaigns Sales Pipeli…" at bounding box center [771, 392] width 1542 height 784
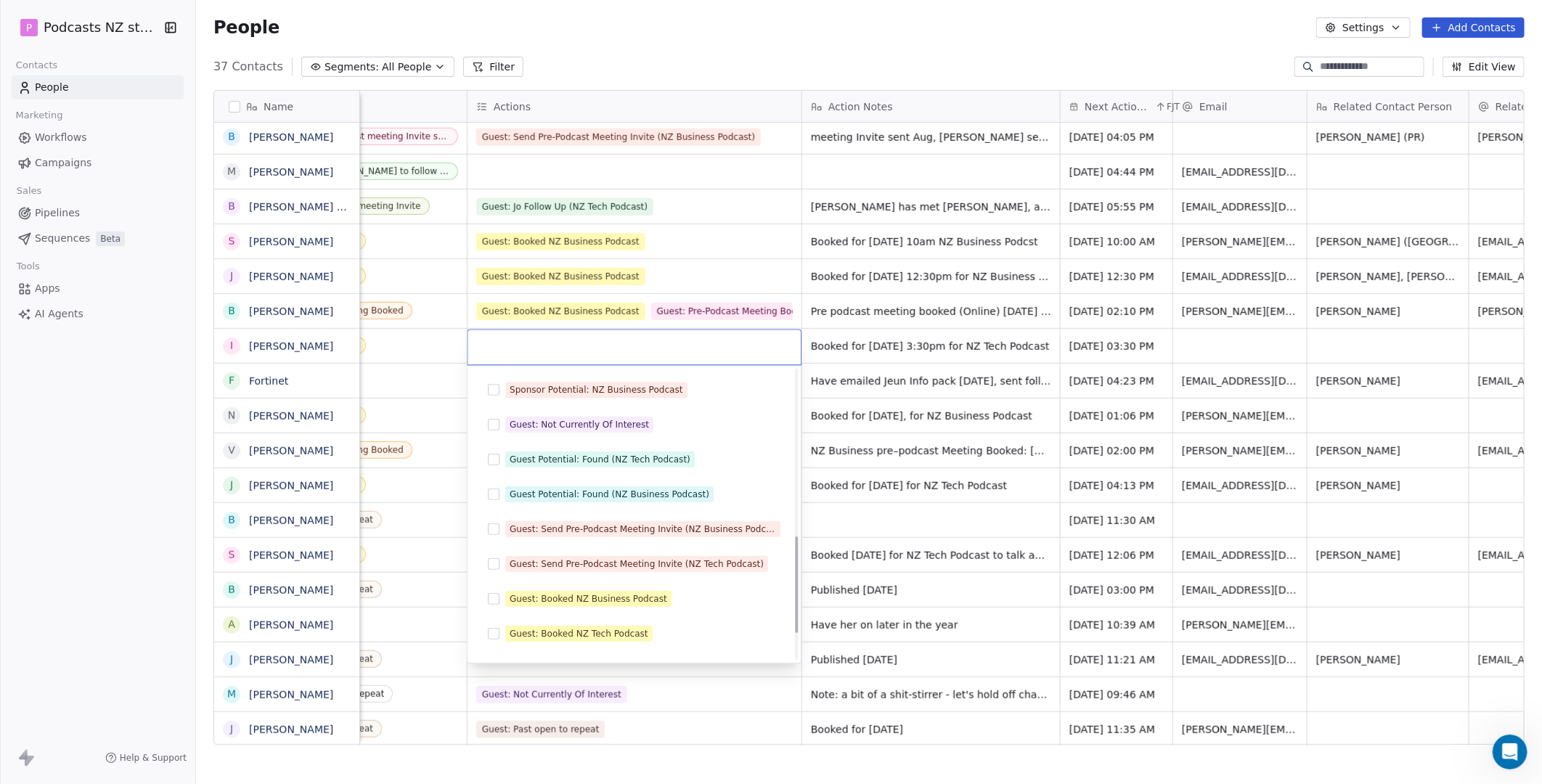
scroll to position [578, 0]
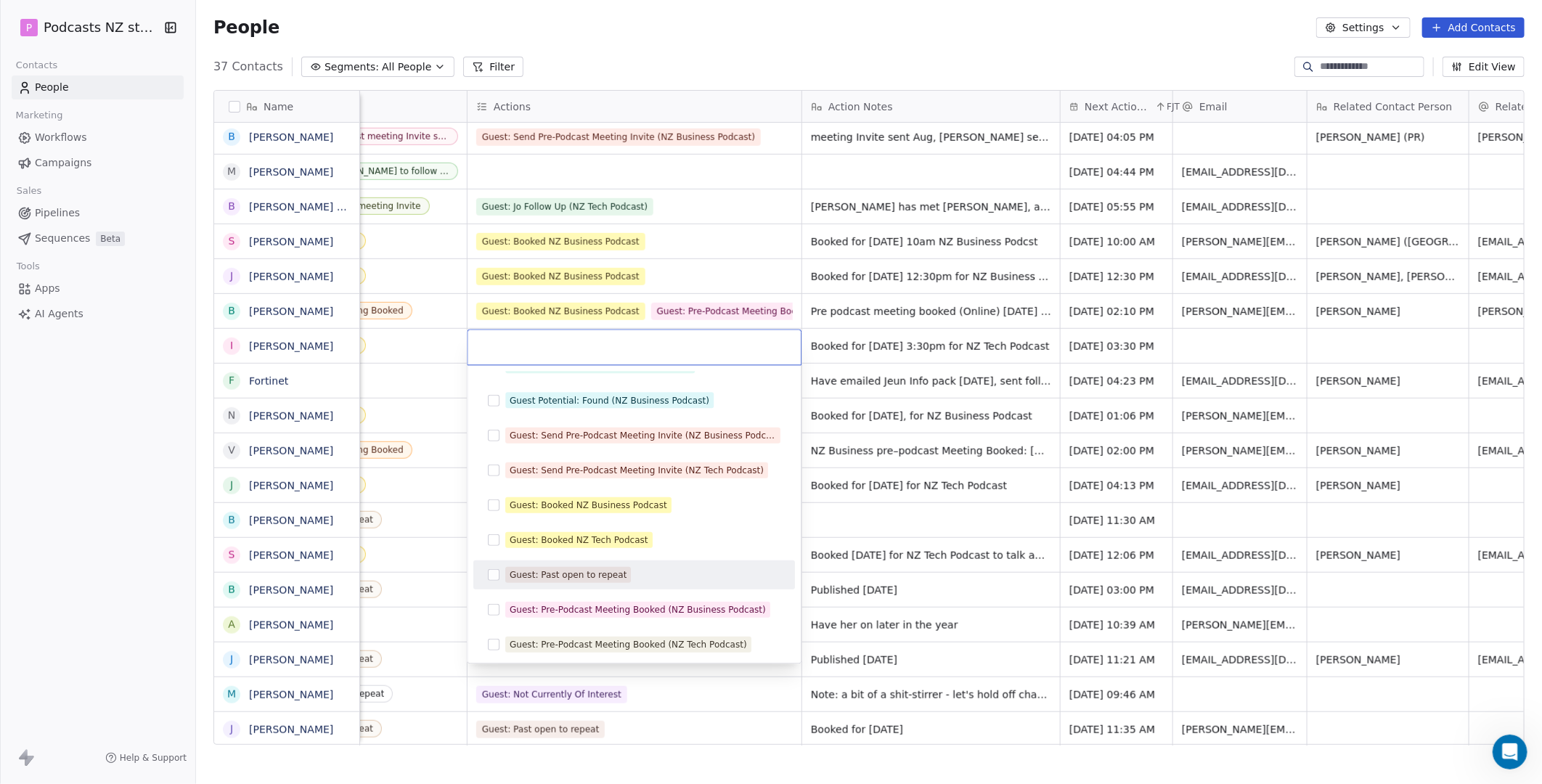
click at [599, 575] on div "Guest: Past open to repeat" at bounding box center [568, 574] width 117 height 13
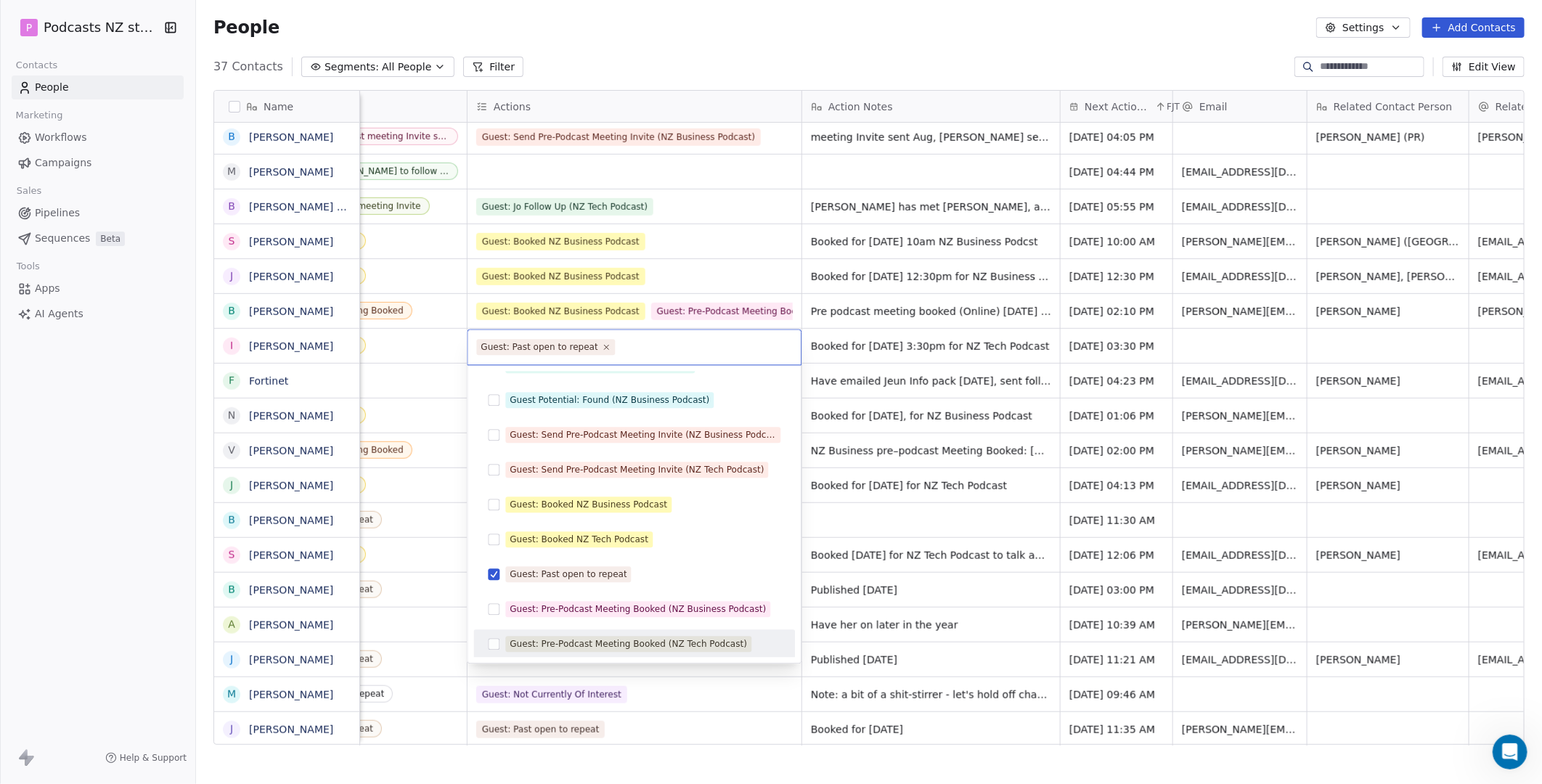
click at [432, 658] on html "P Podcasts NZ studio Contacts People Marketing Workflows Campaigns Sales Pipeli…" at bounding box center [771, 392] width 1542 height 784
